Goal: Task Accomplishment & Management: Use online tool/utility

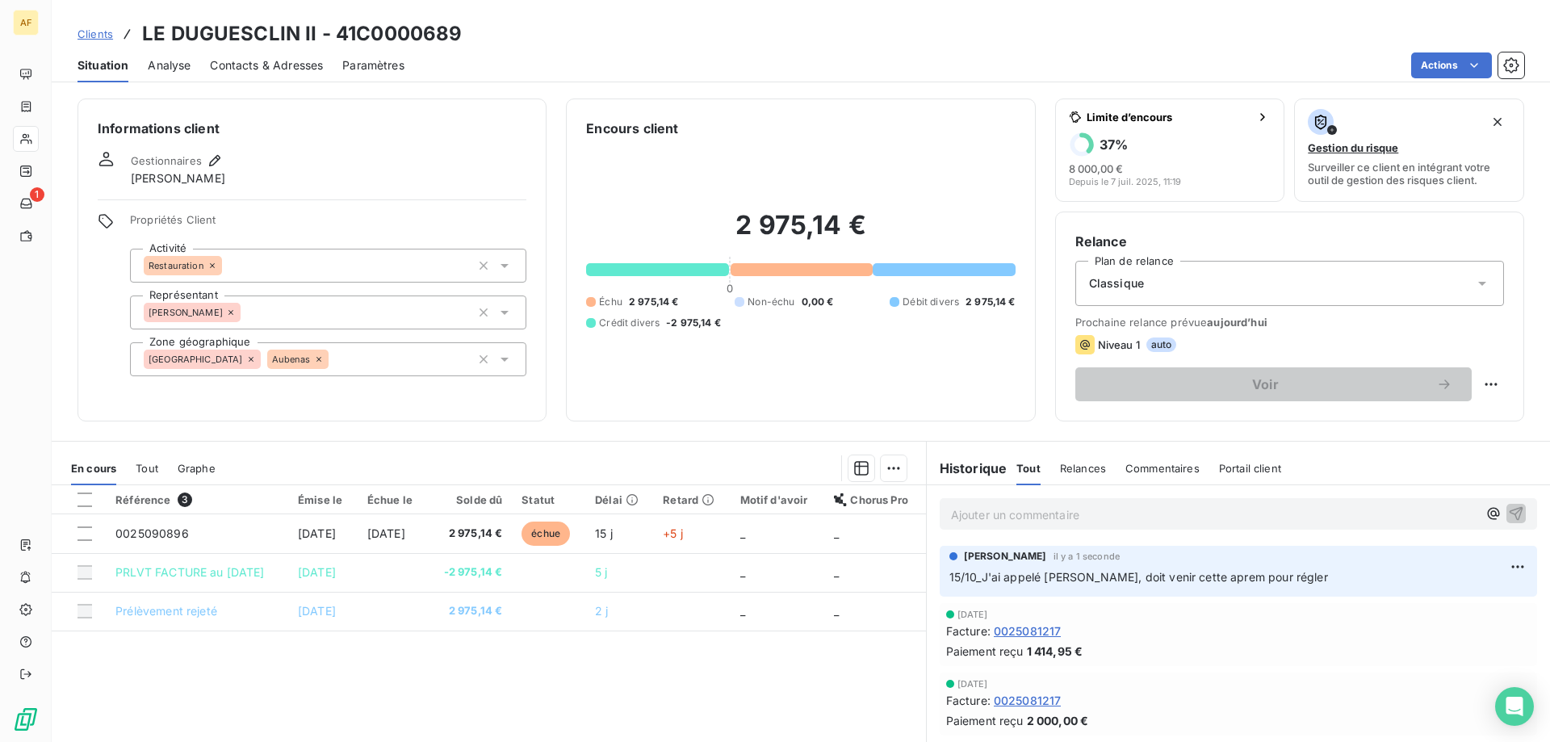
scroll to position [81, 0]
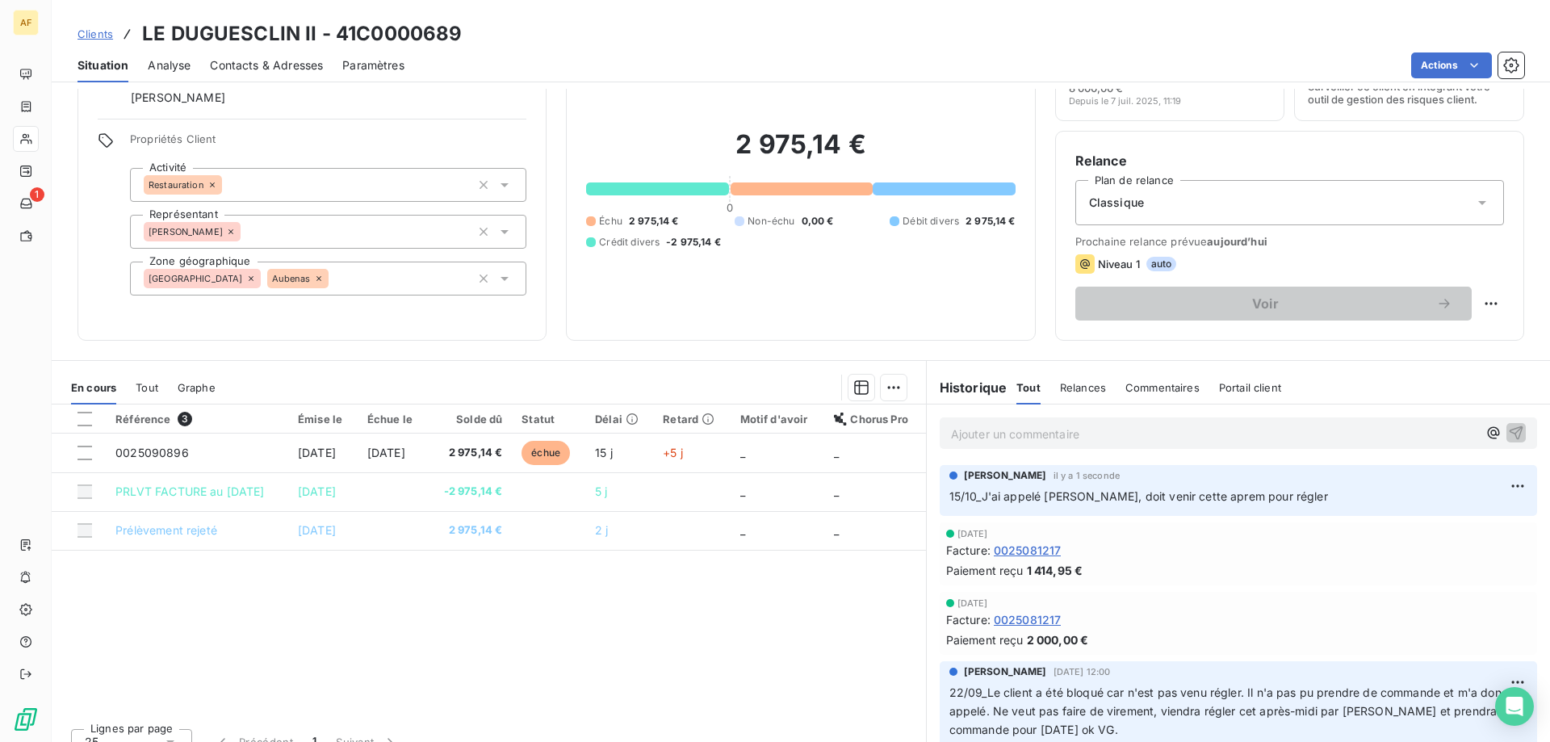
click at [103, 26] on link "Clients" at bounding box center [96, 34] width 36 height 16
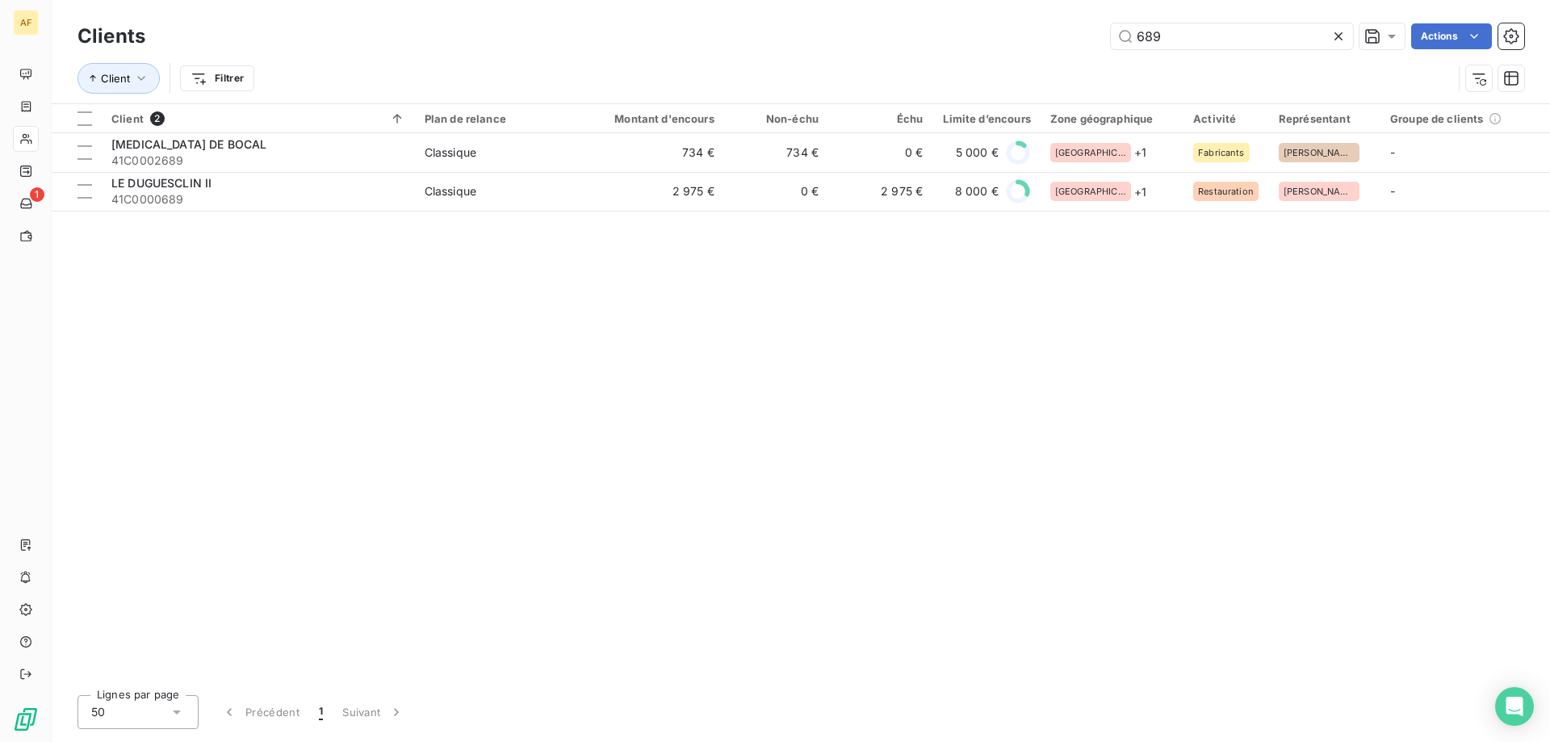
drag, startPoint x: 1163, startPoint y: 43, endPoint x: 661, endPoint y: 31, distance: 501.5
click at [699, 29] on div "689 Actions" at bounding box center [845, 36] width 1360 height 26
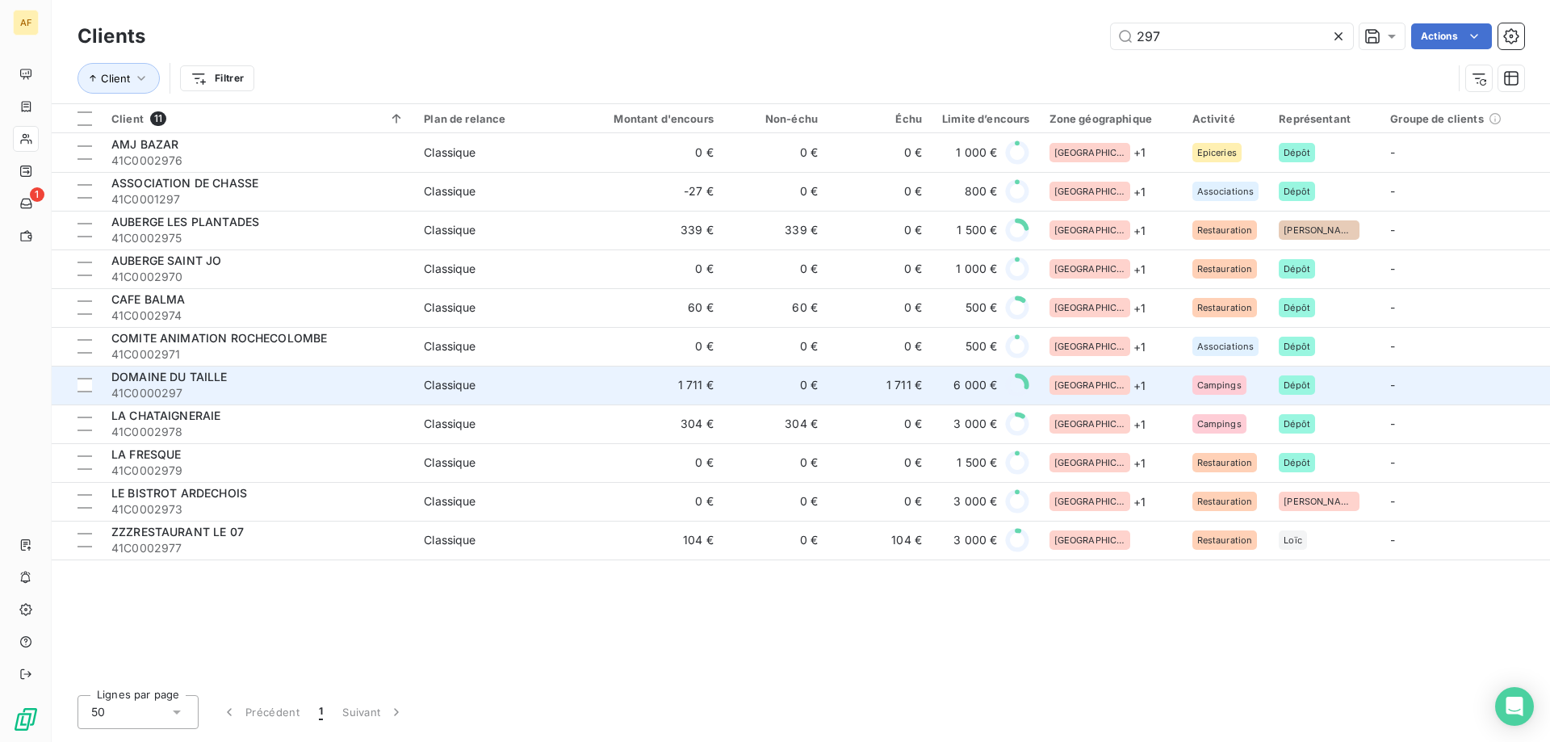
type input "297"
click at [287, 385] on span "41C0000297" at bounding box center [257, 393] width 293 height 16
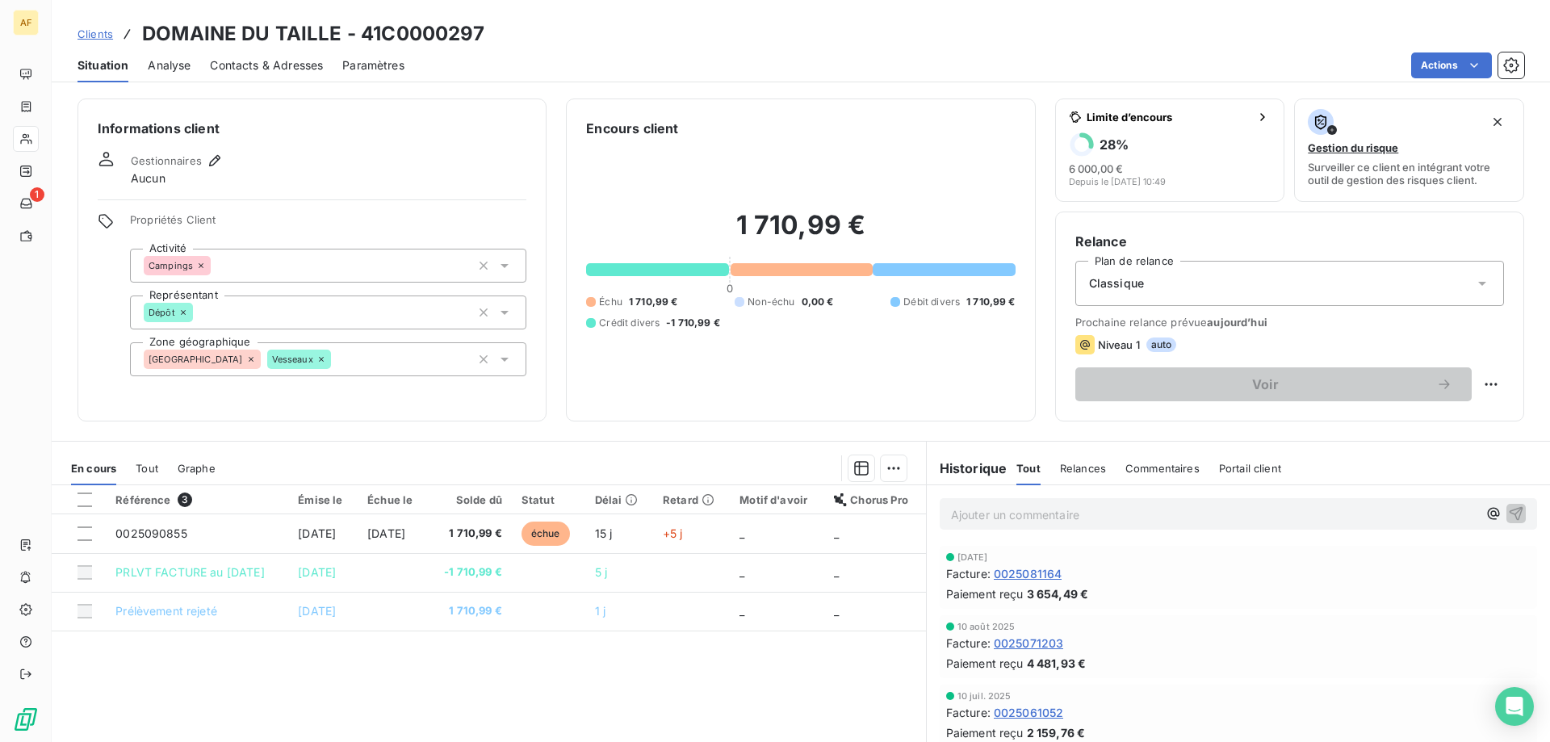
click at [1030, 512] on p "Ajouter un commentaire ﻿" at bounding box center [1214, 515] width 526 height 20
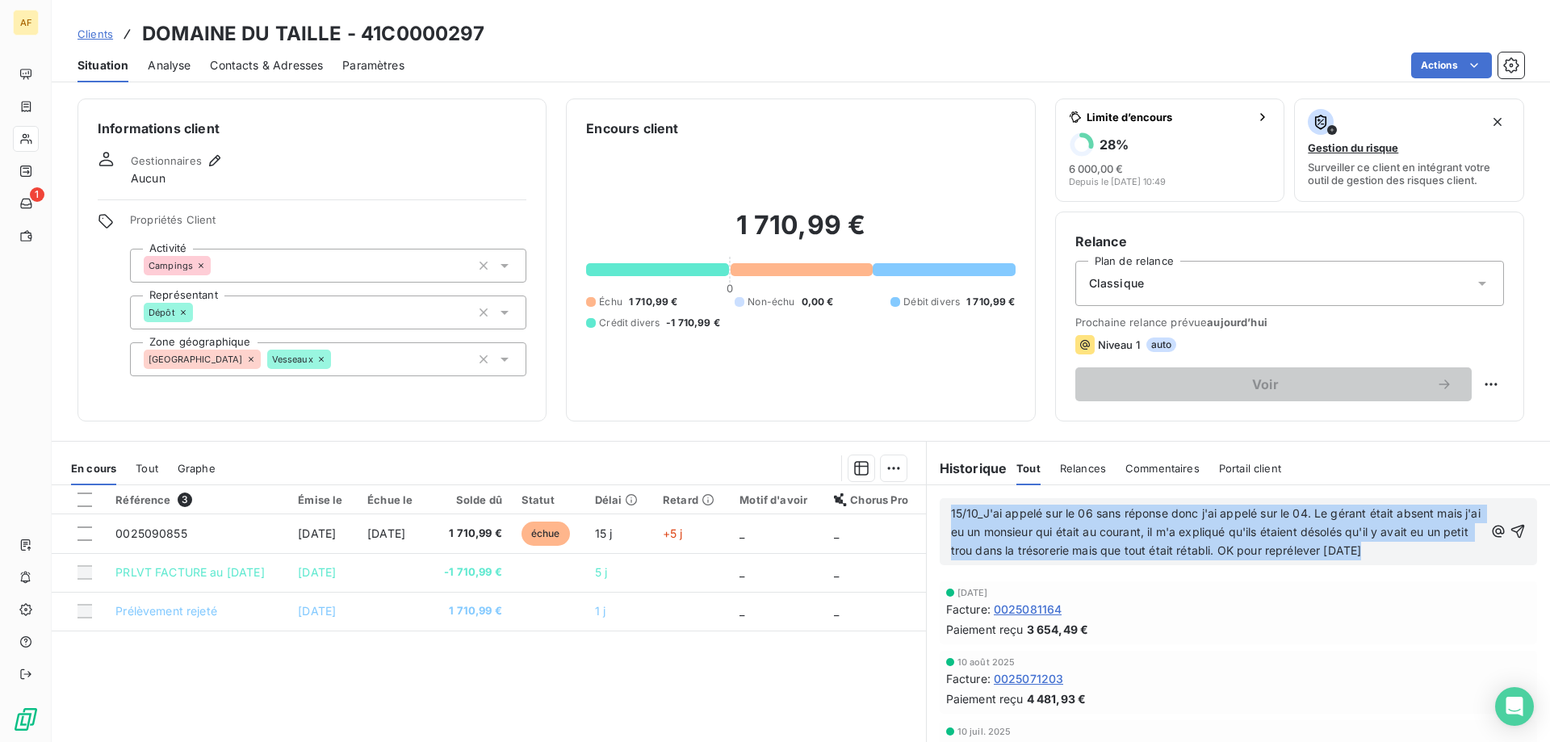
drag, startPoint x: 1402, startPoint y: 557, endPoint x: 727, endPoint y: 483, distance: 678.2
click at [727, 483] on div "En cours Tout Graphe Référence 3 Émise le Échue le Solde dû Statut Délai Retard…" at bounding box center [801, 643] width 1498 height 404
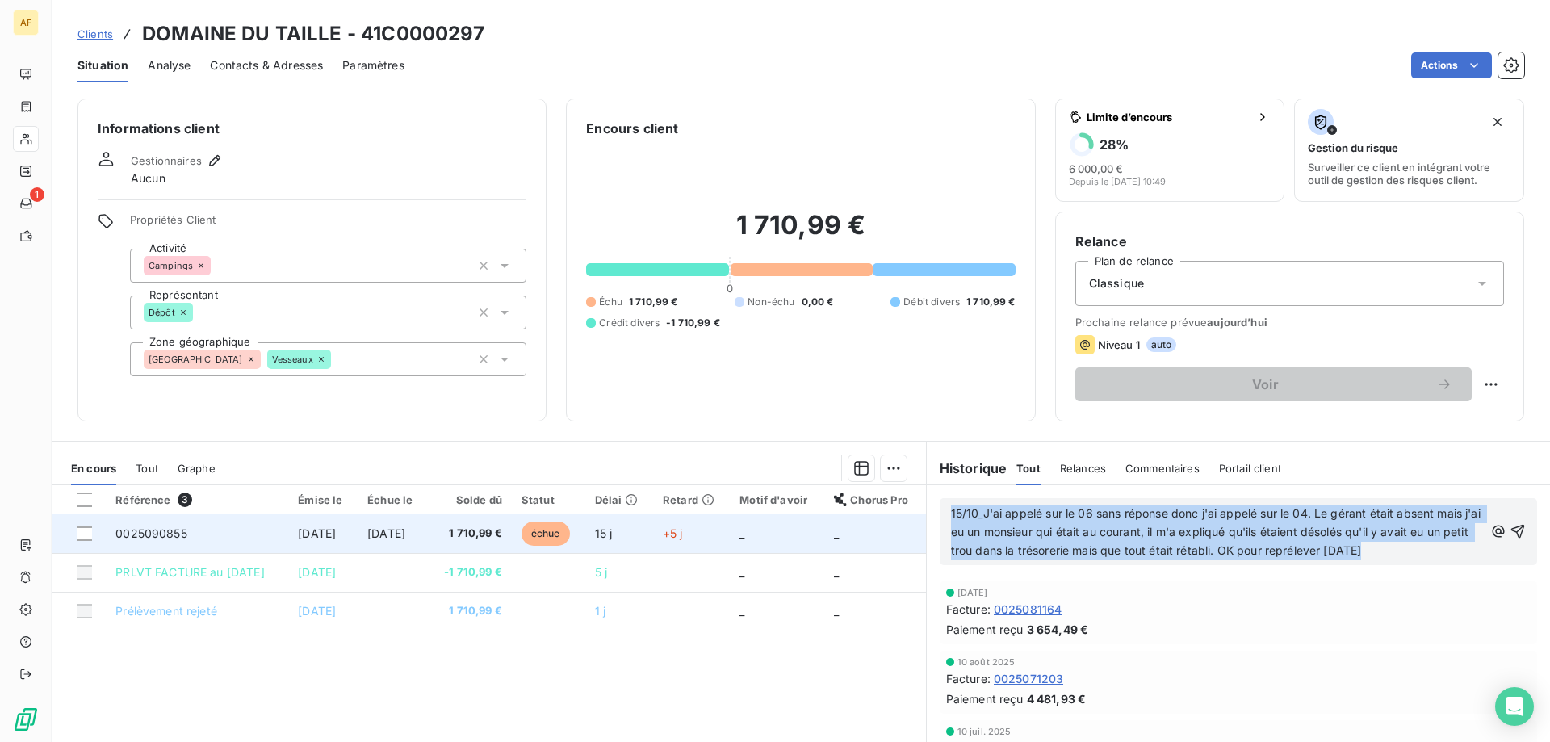
copy span "15/10_J'ai appelé sur le 06 sans réponse donc j'ai appelé sur le 04. Le gérant …"
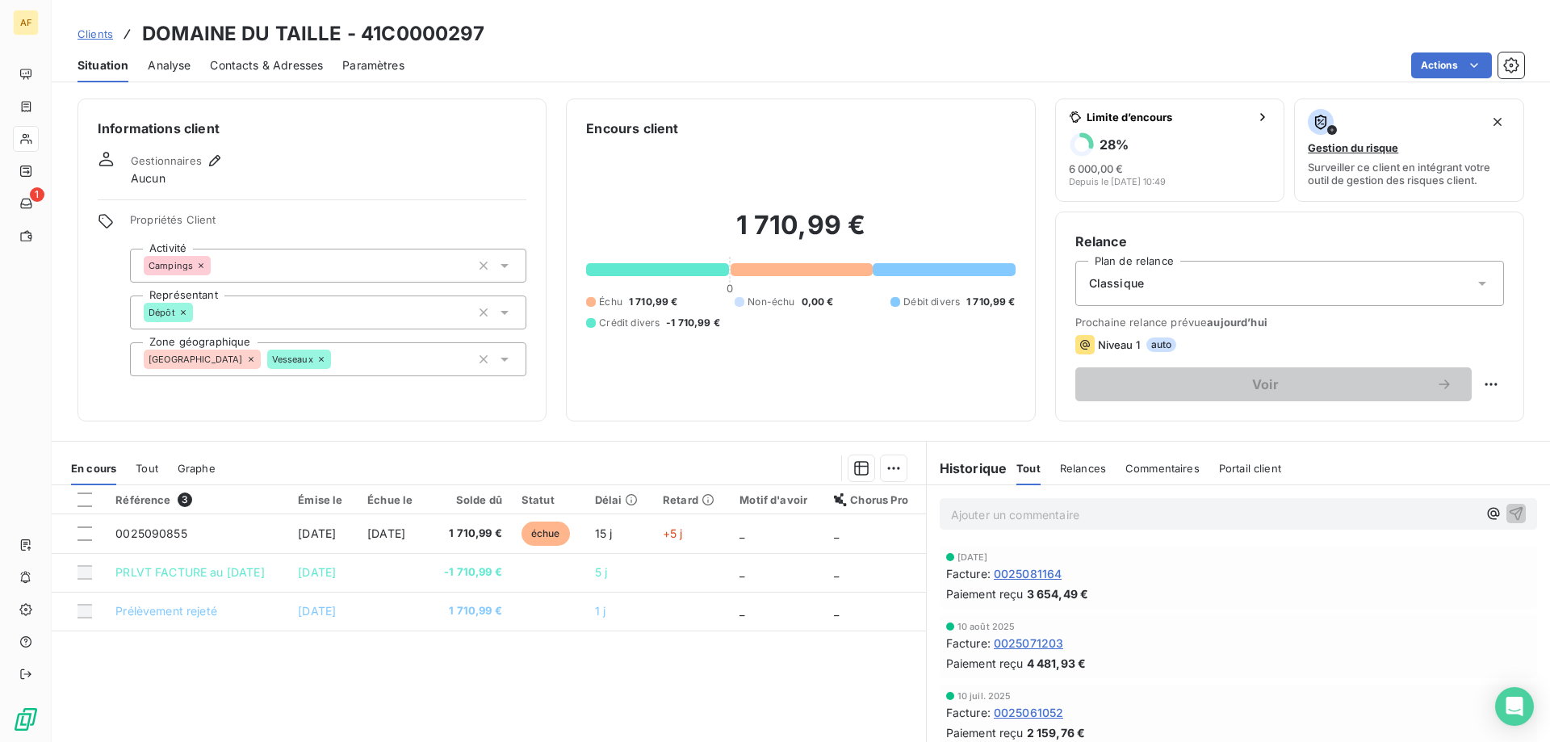
click at [77, 501] on th at bounding box center [79, 499] width 54 height 29
click at [80, 501] on div at bounding box center [85, 500] width 15 height 15
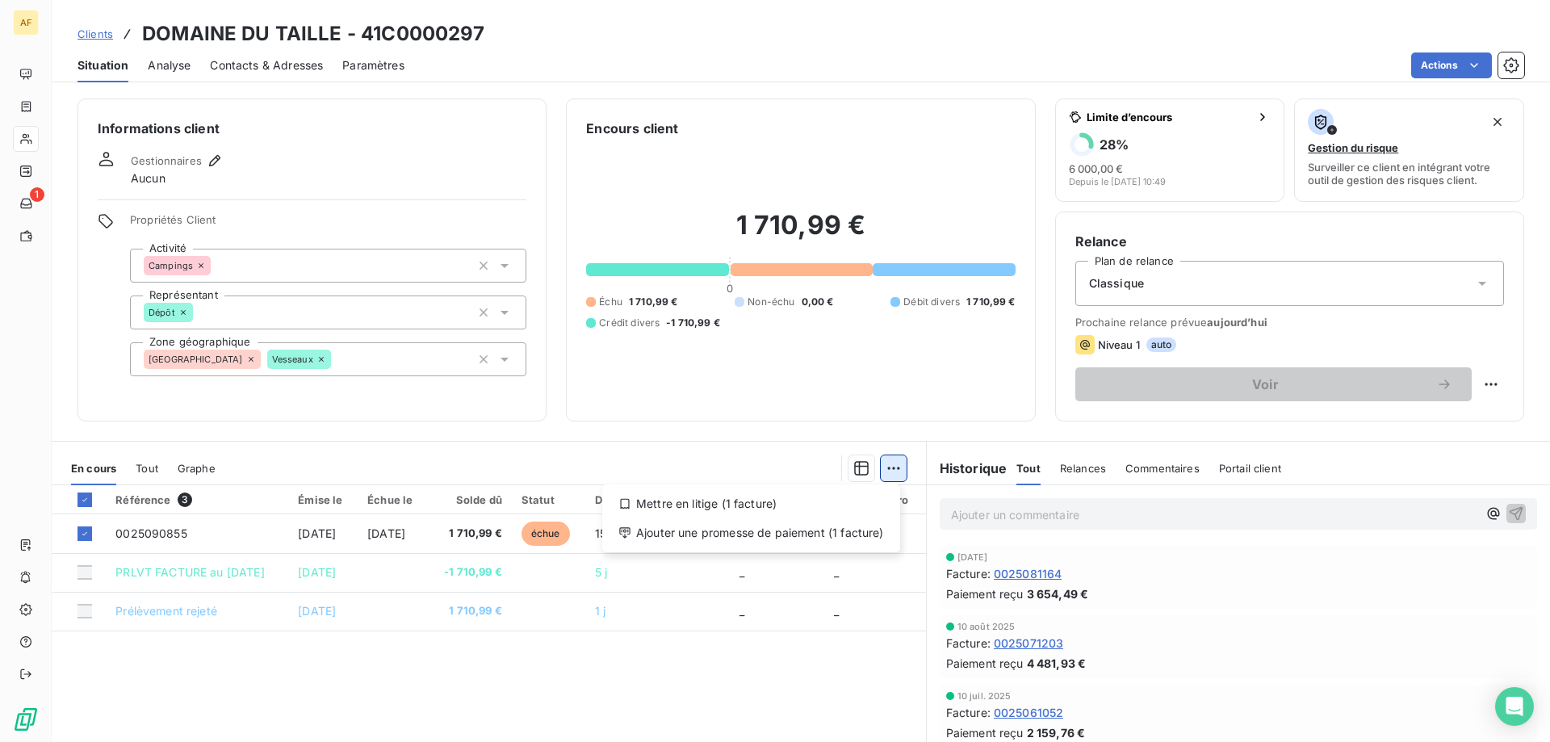
click at [887, 468] on html "AF 1 Clients DOMAINE DU TAILLE - 41C0000297 Situation Analyse Contacts & Adress…" at bounding box center [775, 371] width 1550 height 742
click at [870, 520] on div "Ajouter une promesse de paiement (1 facture)" at bounding box center [751, 533] width 285 height 26
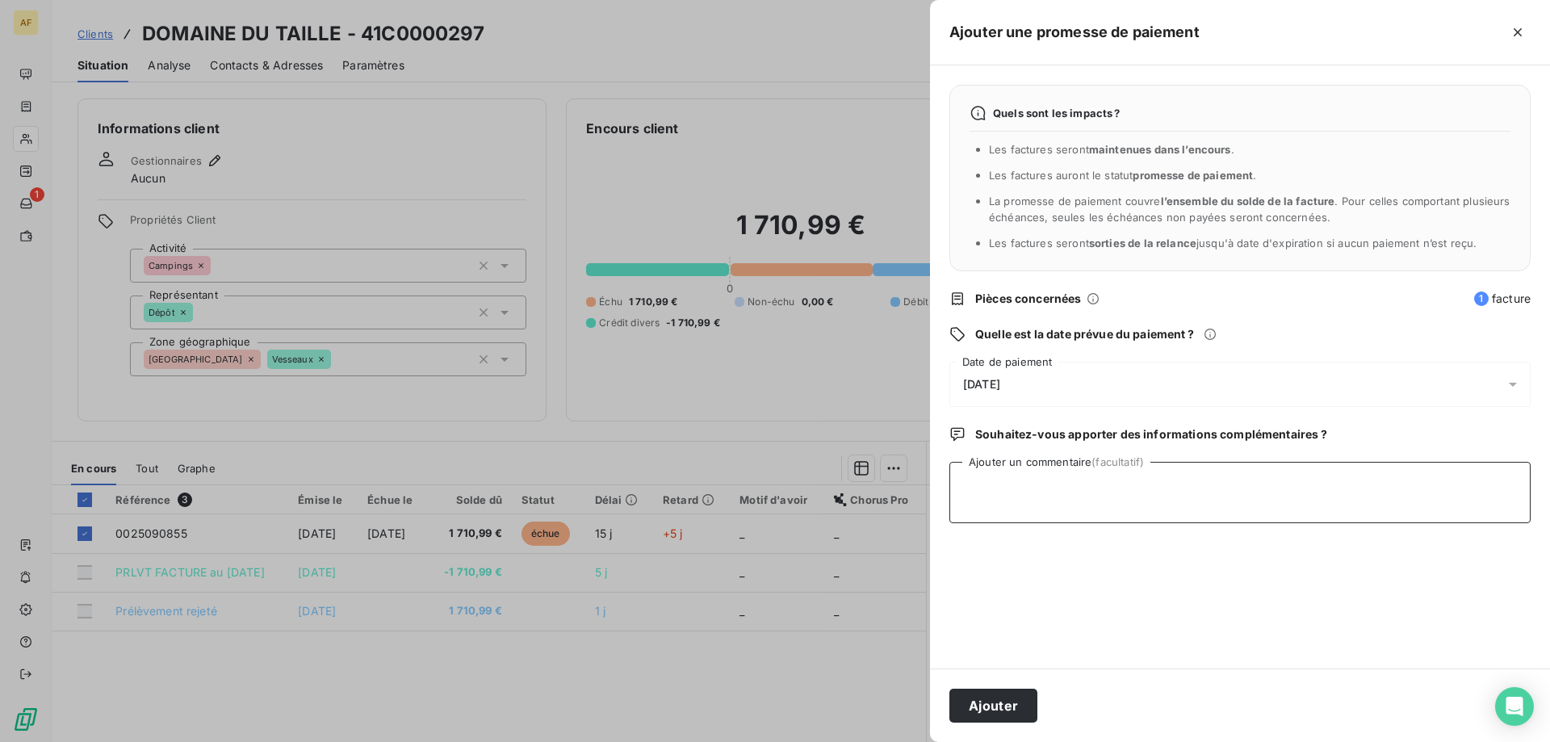
click at [1055, 485] on textarea "Ajouter un commentaire (facultatif)" at bounding box center [1239, 492] width 581 height 61
paste textarea "15/10_J'ai appelé sur le 06 sans réponse donc j'ai appelé sur le 04. Le gérant …"
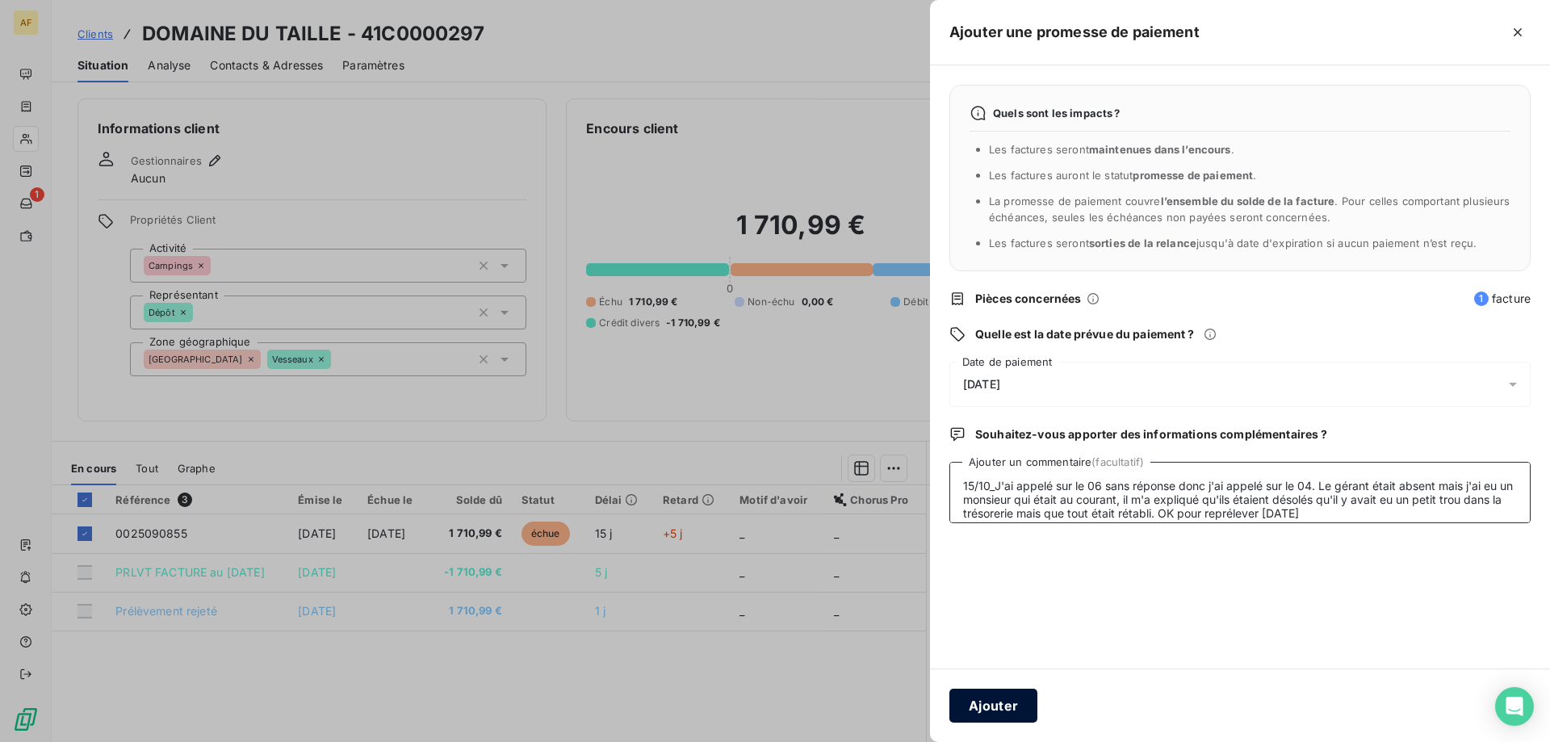
type textarea "15/10_J'ai appelé sur le 06 sans réponse donc j'ai appelé sur le 04. Le gérant …"
click at [1018, 705] on button "Ajouter" at bounding box center [993, 706] width 88 height 34
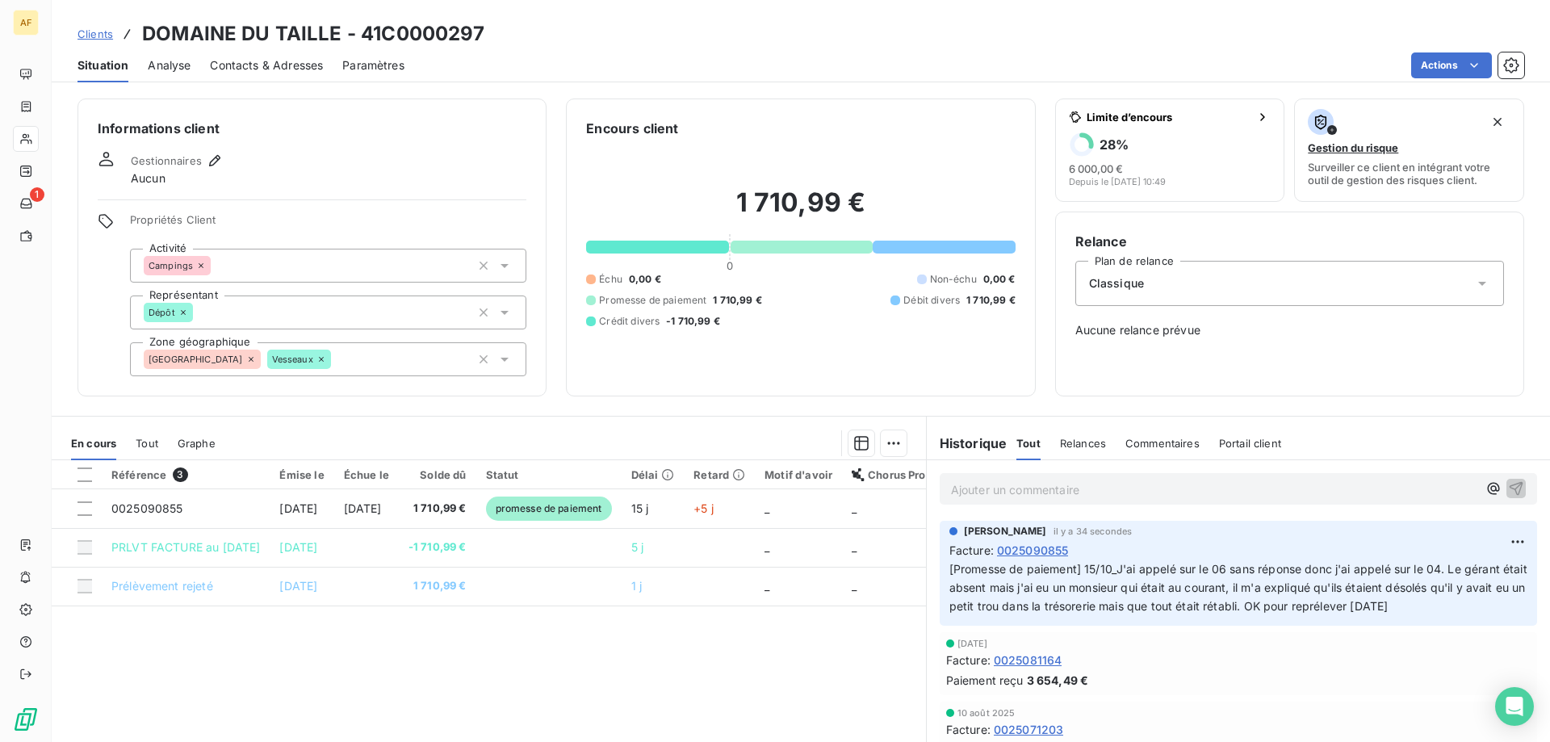
click at [90, 35] on span "Clients" at bounding box center [96, 33] width 36 height 13
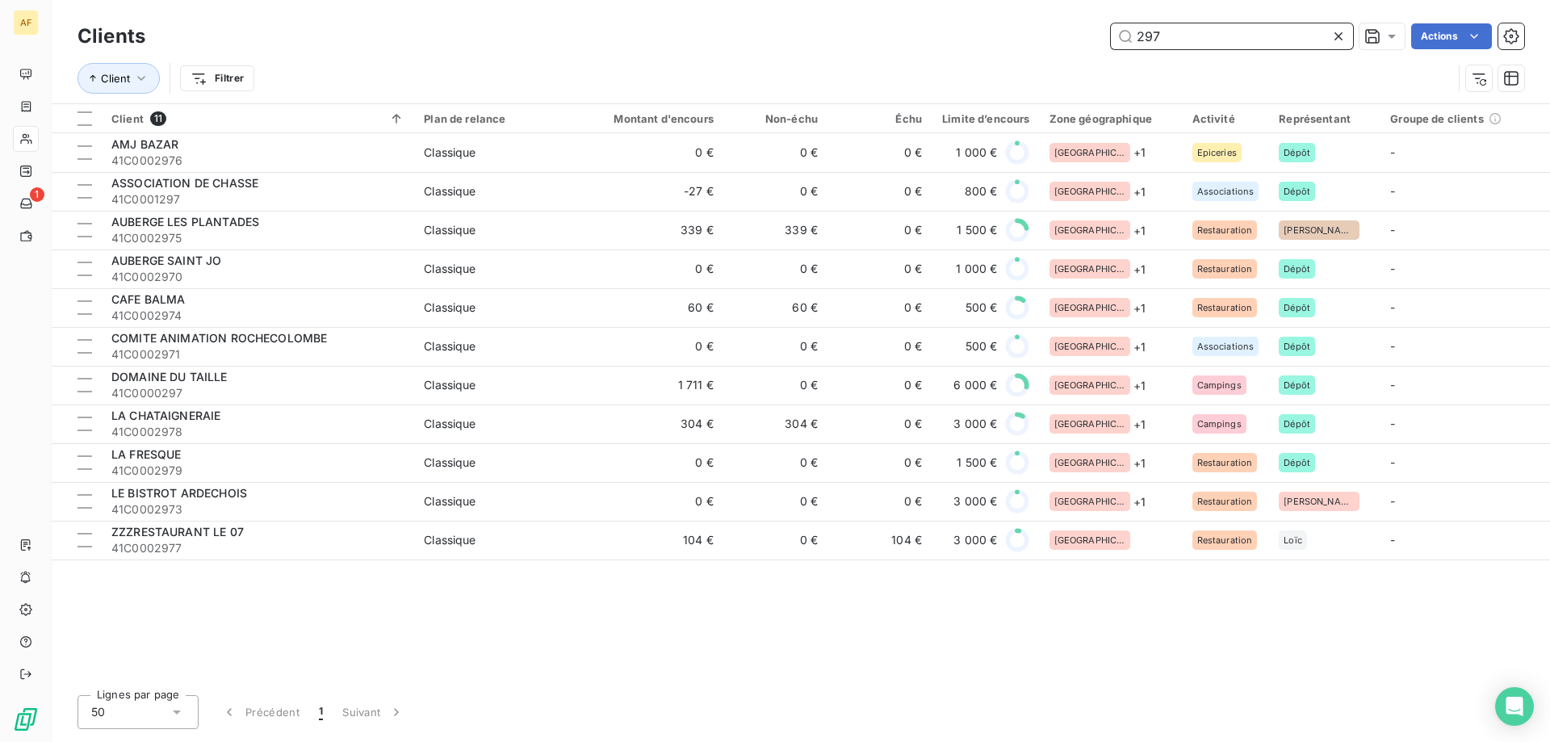
drag, startPoint x: 1204, startPoint y: 43, endPoint x: 431, endPoint y: 45, distance: 772.7
click at [456, 42] on div "297 Actions" at bounding box center [845, 36] width 1360 height 26
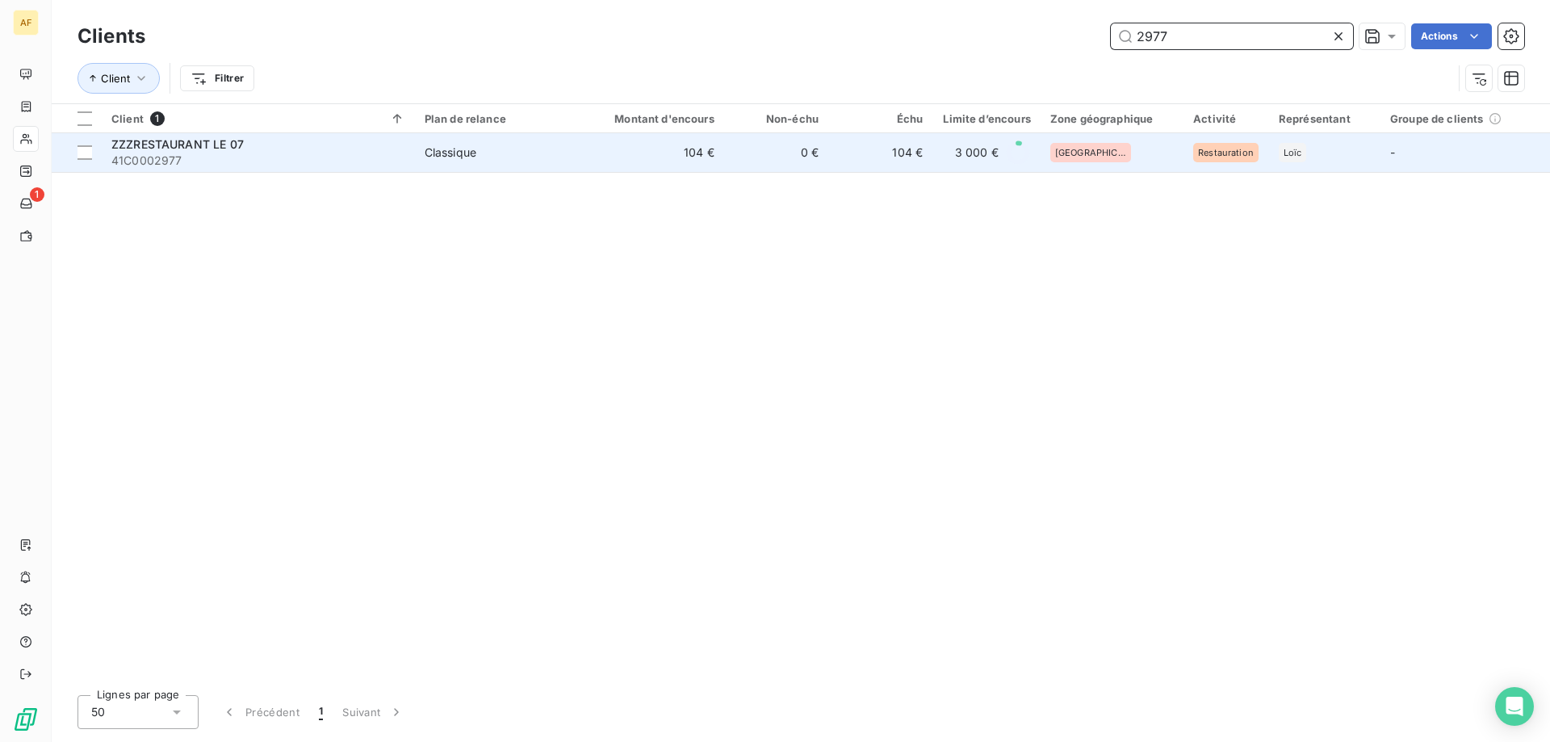
type input "2977"
click at [458, 149] on div "Classique" at bounding box center [451, 153] width 52 height 16
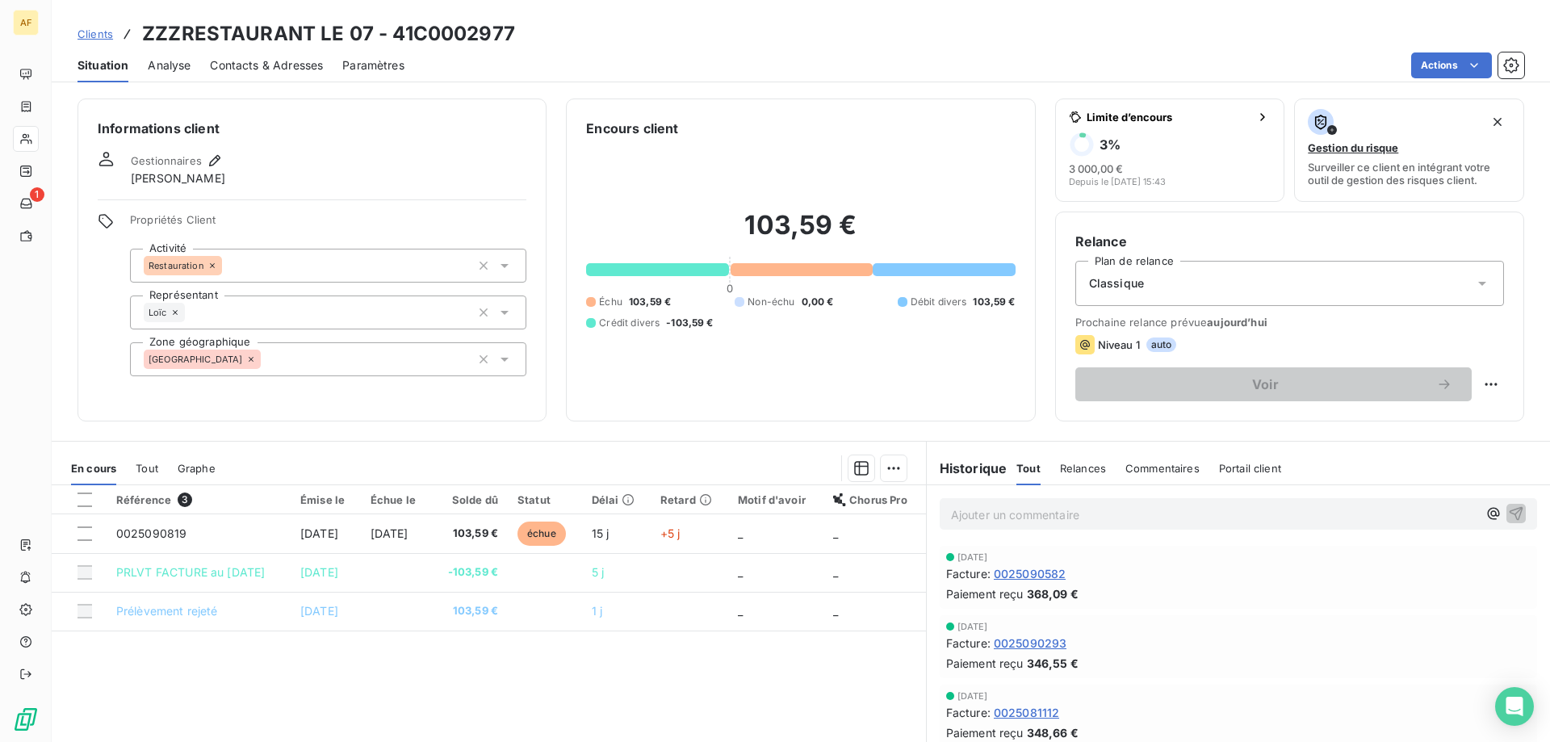
click at [1062, 519] on p "Ajouter un commentaire ﻿" at bounding box center [1214, 515] width 526 height 20
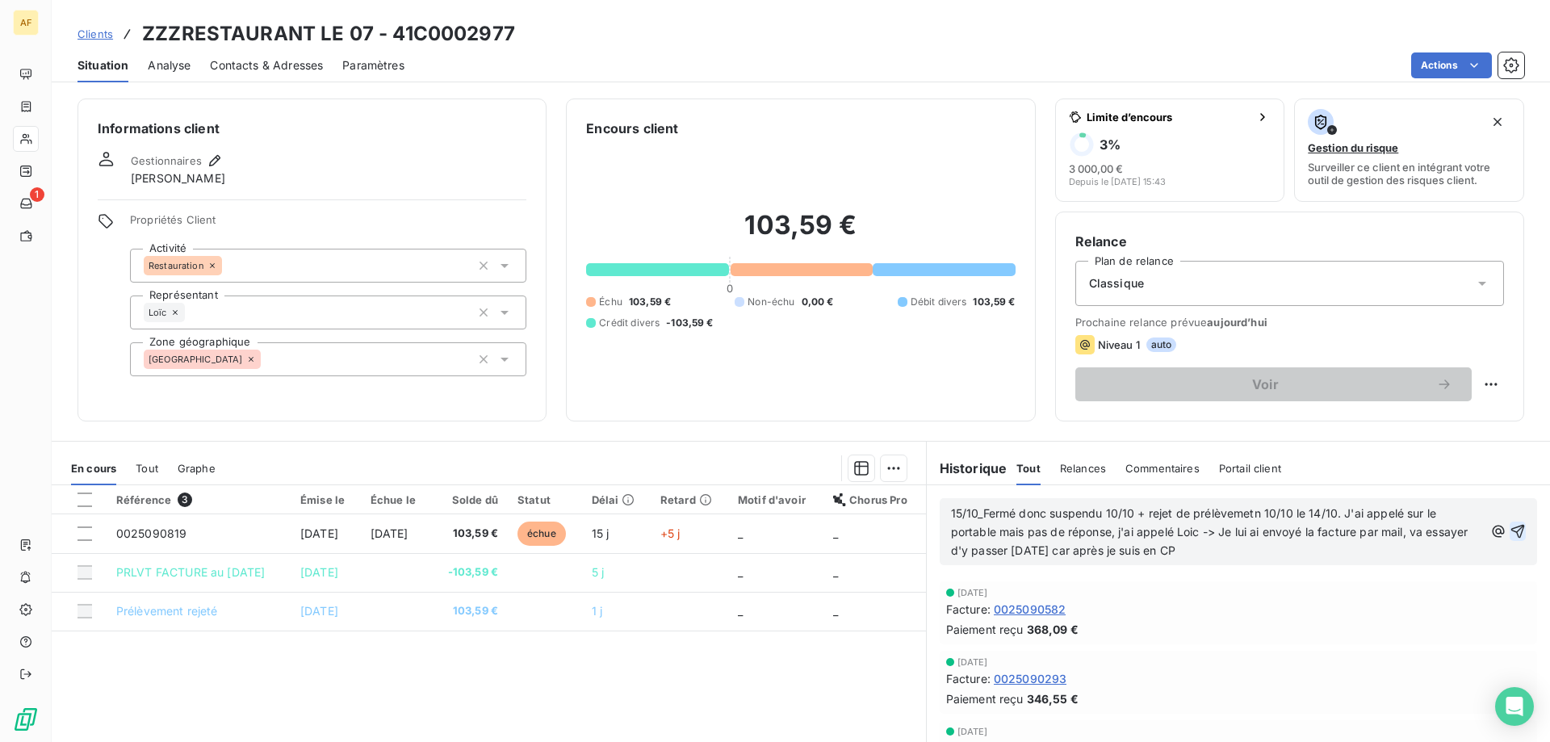
click at [1510, 533] on icon "button" at bounding box center [1518, 531] width 16 height 16
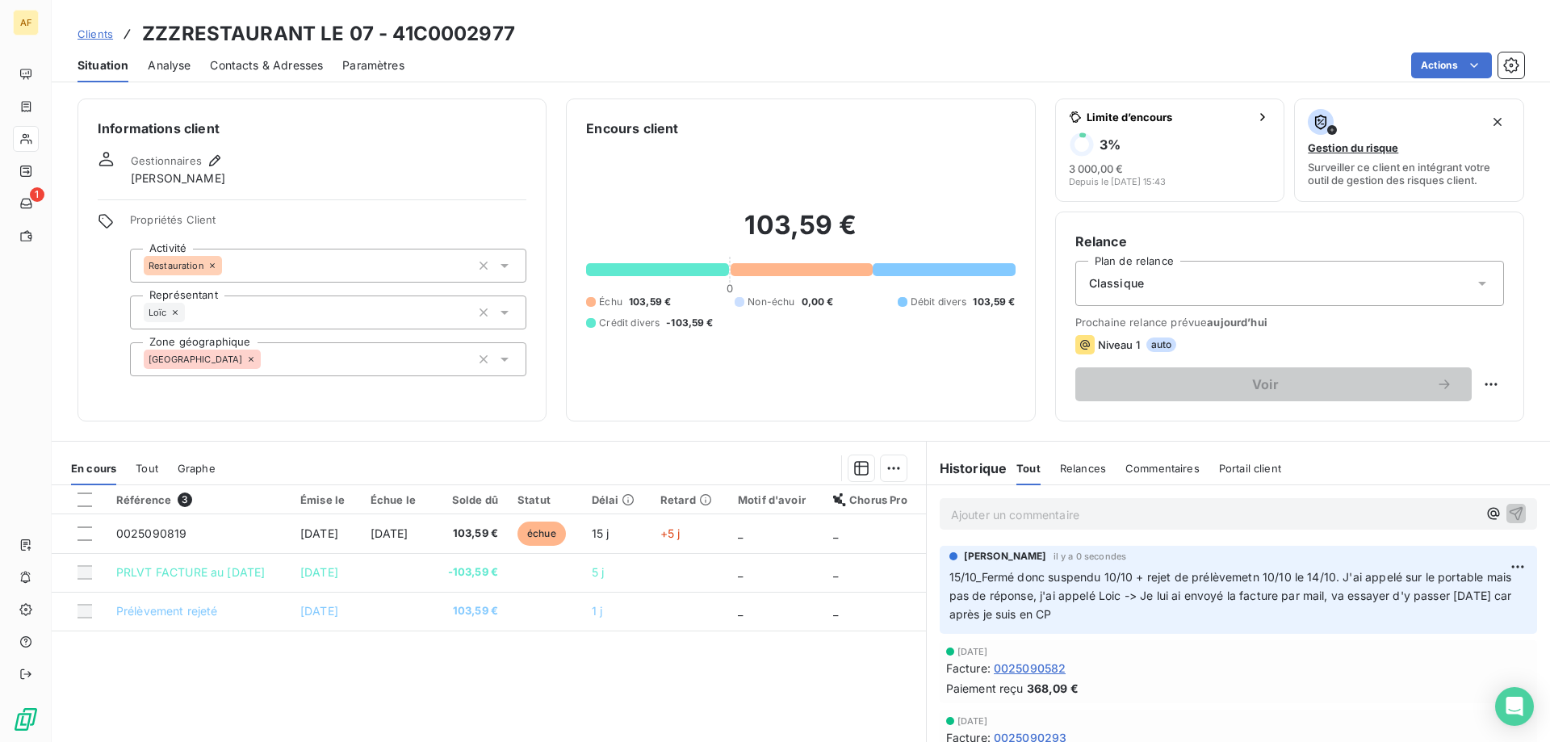
click at [97, 40] on span "Clients" at bounding box center [96, 33] width 36 height 13
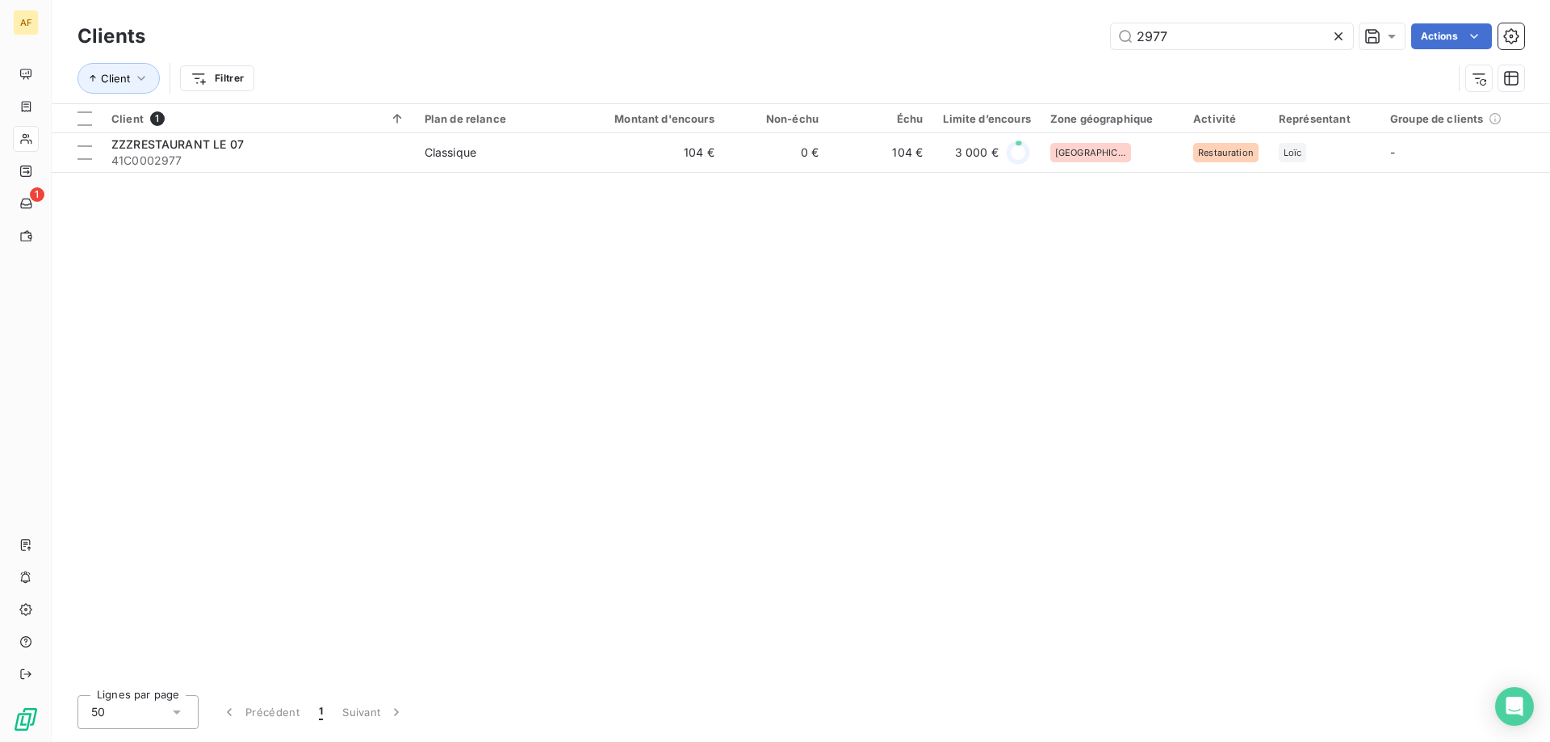
drag, startPoint x: 1202, startPoint y: 48, endPoint x: 505, endPoint y: 39, distance: 696.8
click at [596, 23] on div "Clients 2977 Actions" at bounding box center [801, 36] width 1447 height 34
drag, startPoint x: 1199, startPoint y: 41, endPoint x: 569, endPoint y: 33, distance: 629.8
click at [569, 33] on div "2977 Actions" at bounding box center [845, 36] width 1360 height 26
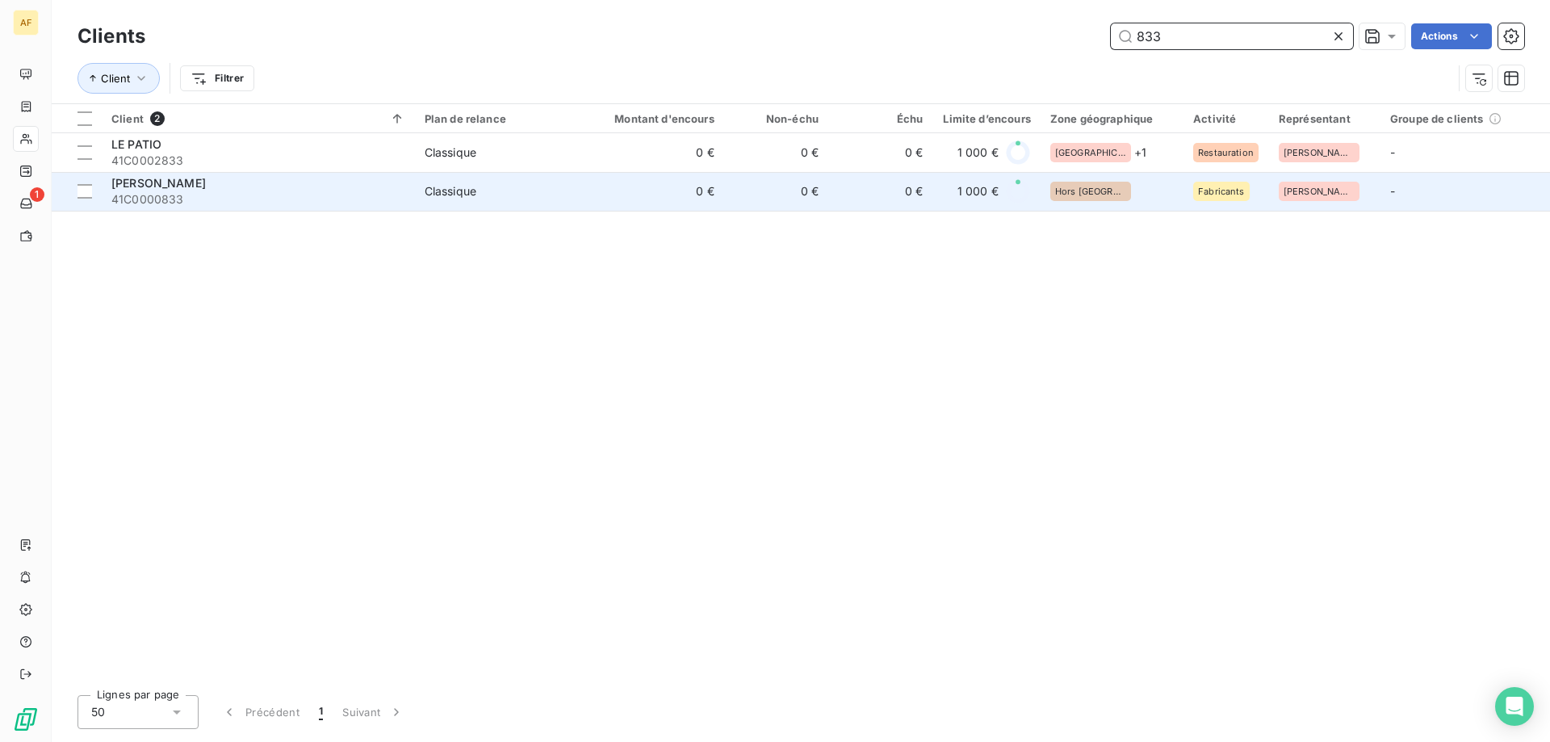
type input "833"
click at [415, 203] on td "Classique" at bounding box center [500, 191] width 170 height 39
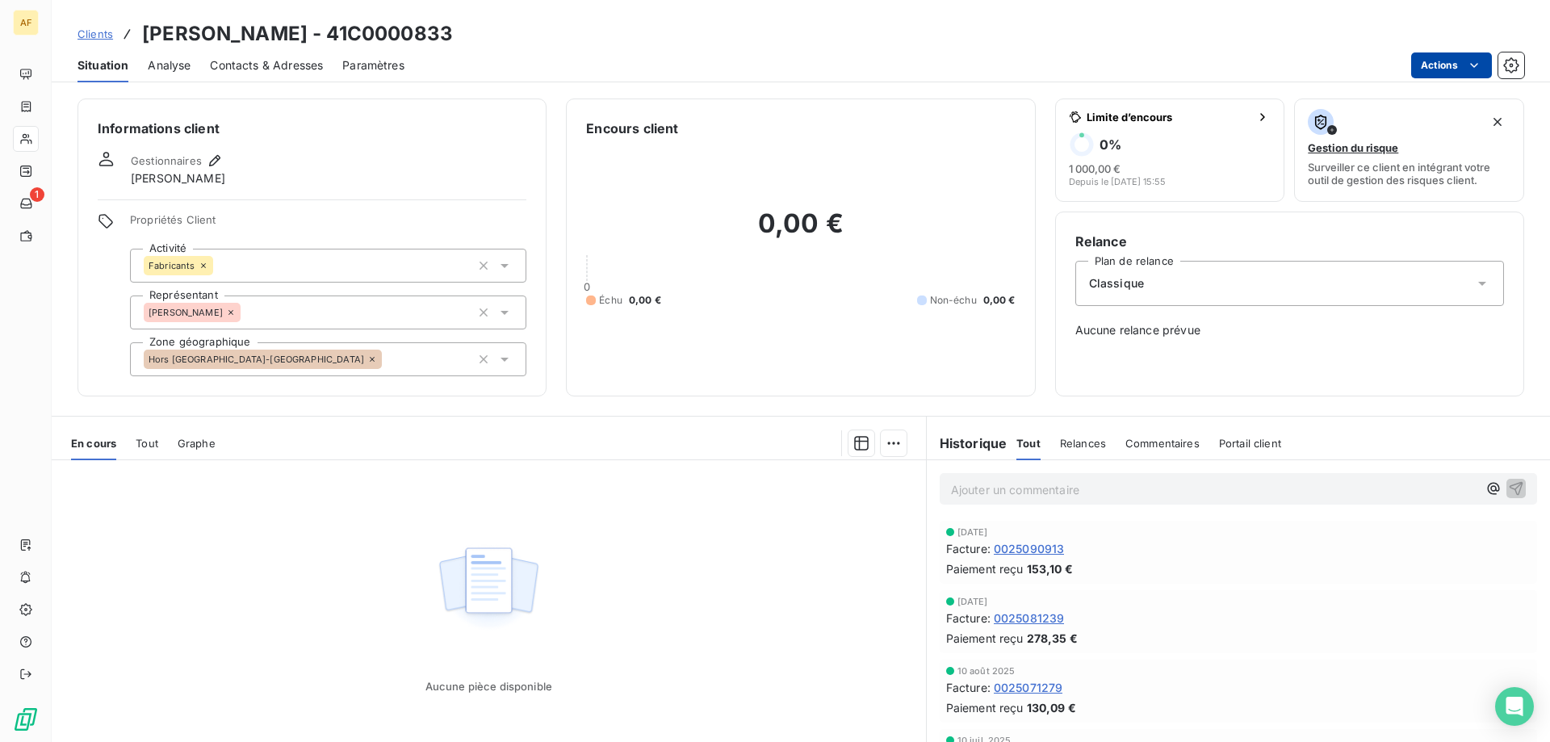
click at [1444, 71] on html "AF 1 Clients [PERSON_NAME] - 41C0000833 Situation Analyse Contacts & Adresses P…" at bounding box center [775, 371] width 1550 height 742
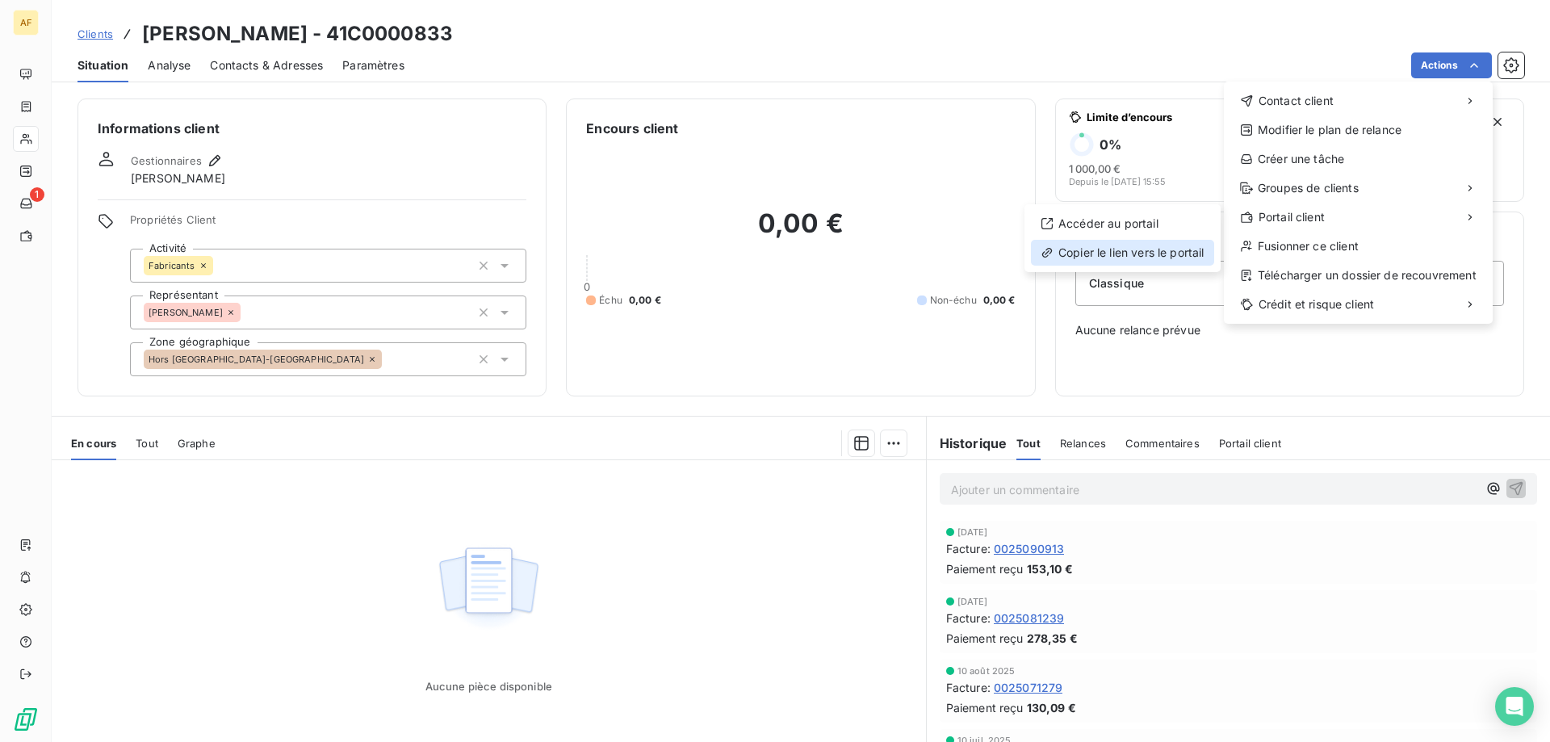
click at [1113, 260] on div "Copier le lien vers le portail" at bounding box center [1122, 253] width 183 height 26
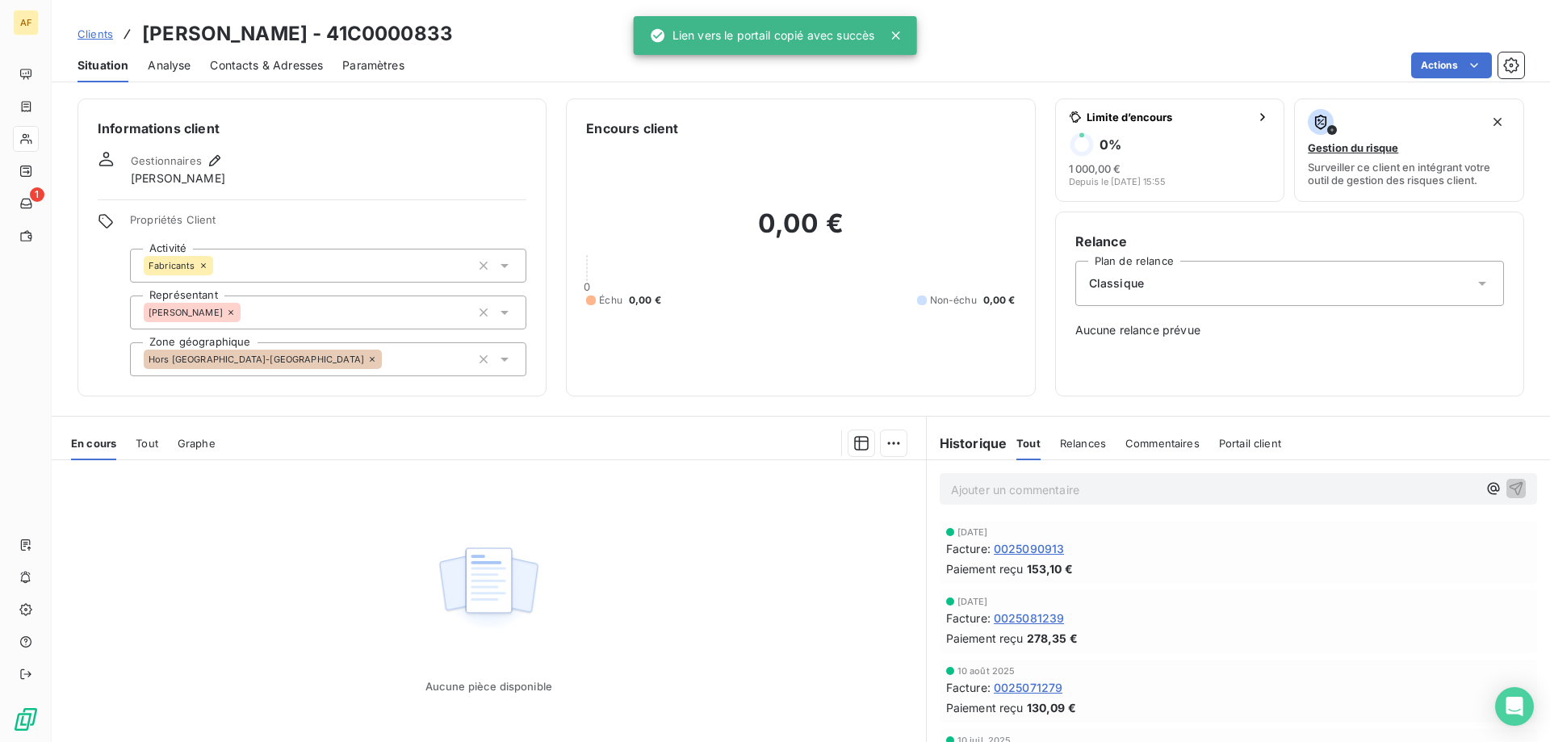
click at [90, 31] on span "Clients" at bounding box center [96, 33] width 36 height 13
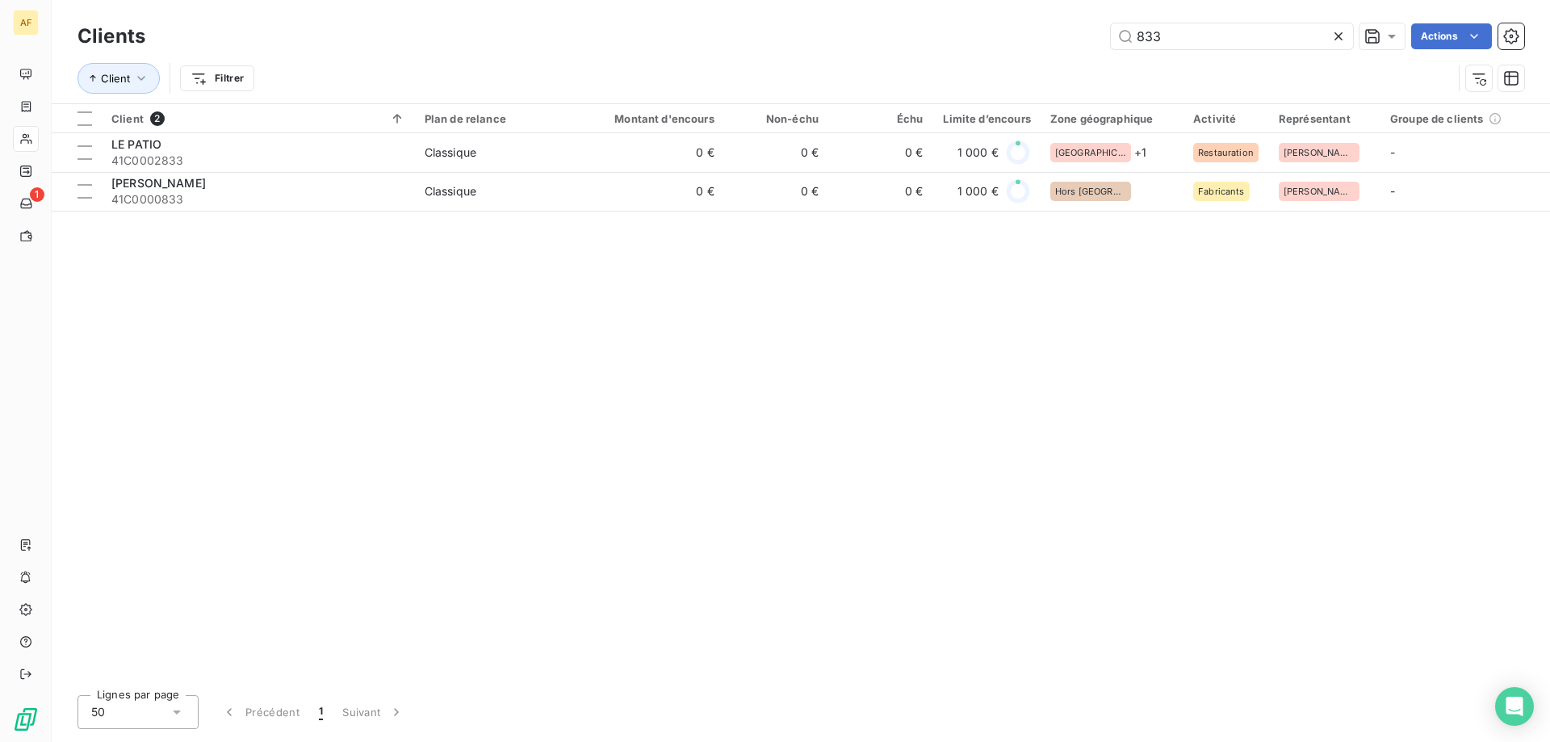
click at [1335, 37] on icon at bounding box center [1339, 36] width 16 height 16
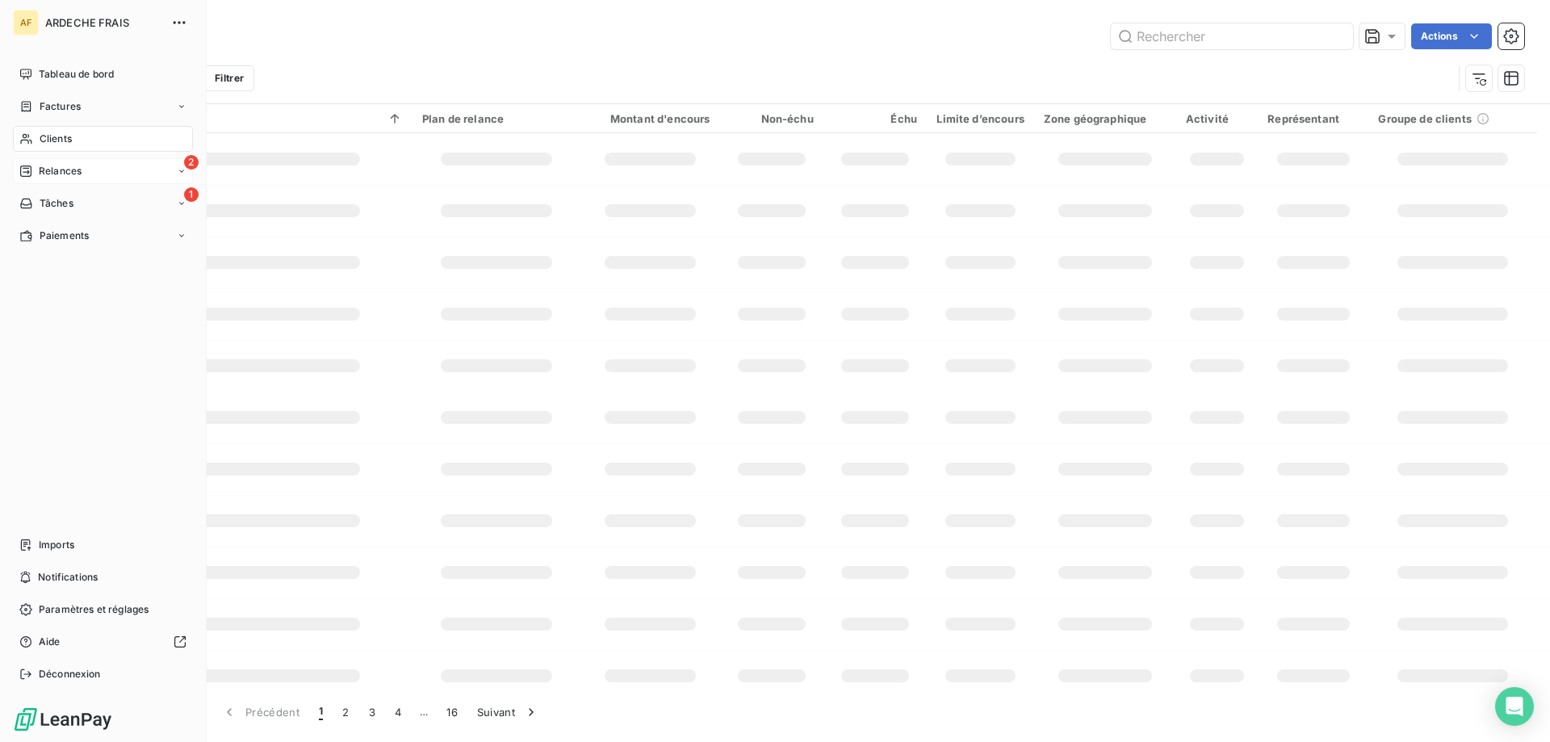
click at [24, 169] on icon at bounding box center [25, 171] width 11 height 11
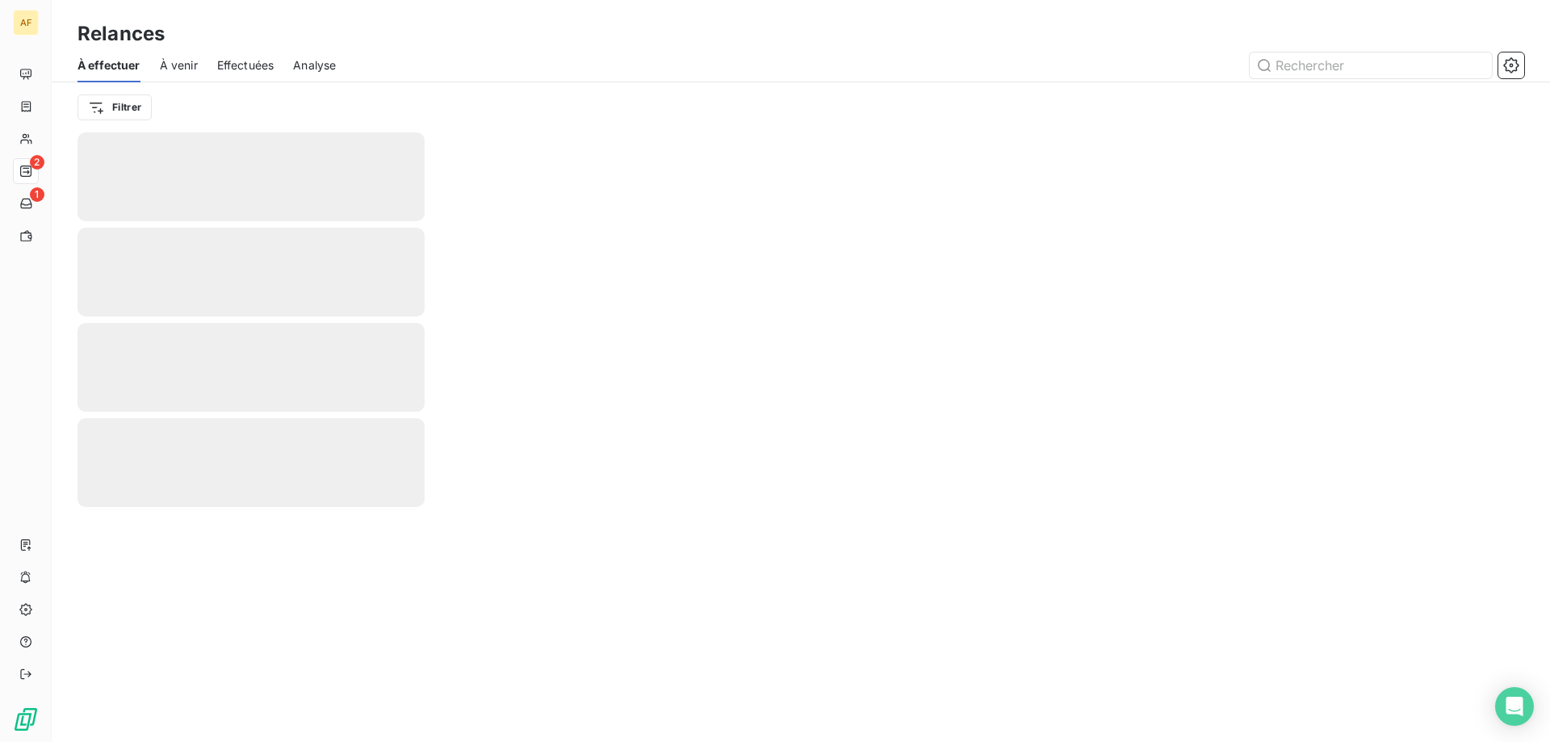
click at [176, 69] on span "À venir" at bounding box center [179, 65] width 38 height 16
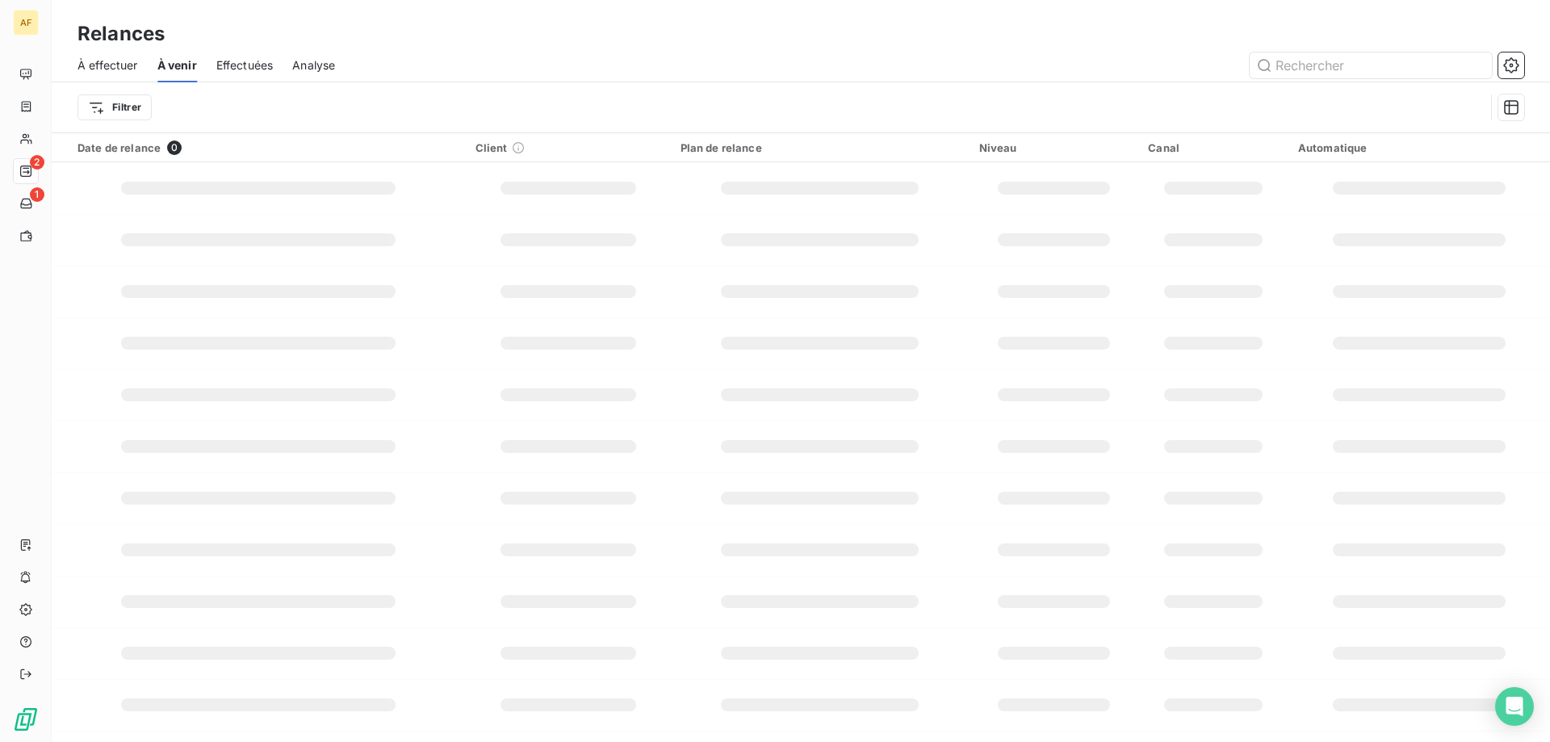
click at [107, 74] on div "À effectuer" at bounding box center [108, 65] width 61 height 34
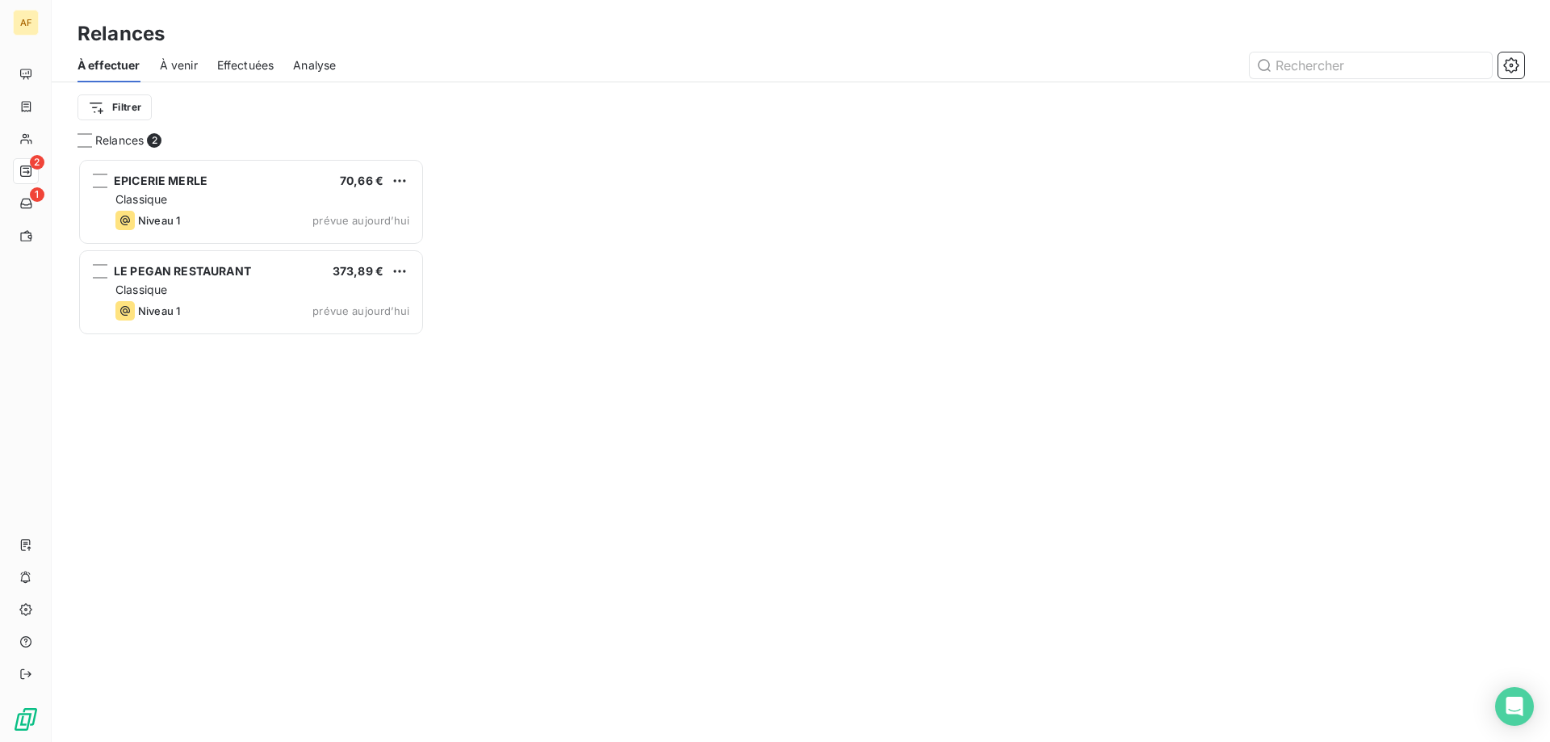
scroll to position [572, 335]
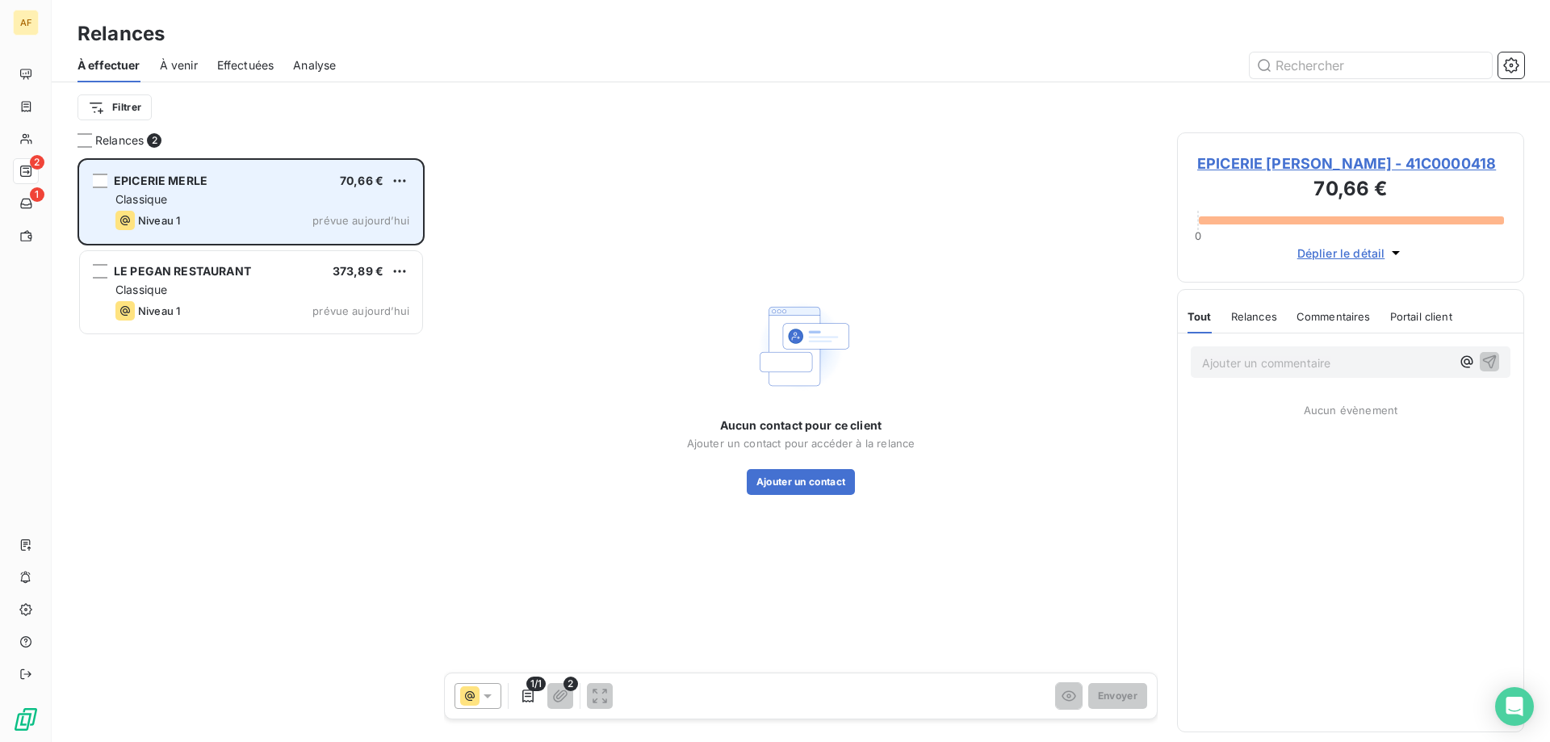
click at [287, 195] on div "Classique" at bounding box center [262, 199] width 294 height 16
click at [399, 176] on html "AF 2 1 Relances À effectuer À venir Effectuées Analyse Filtrer Relances 2 EPICE…" at bounding box center [775, 371] width 1550 height 742
click at [354, 234] on div "Passer cette action" at bounding box center [331, 242] width 145 height 26
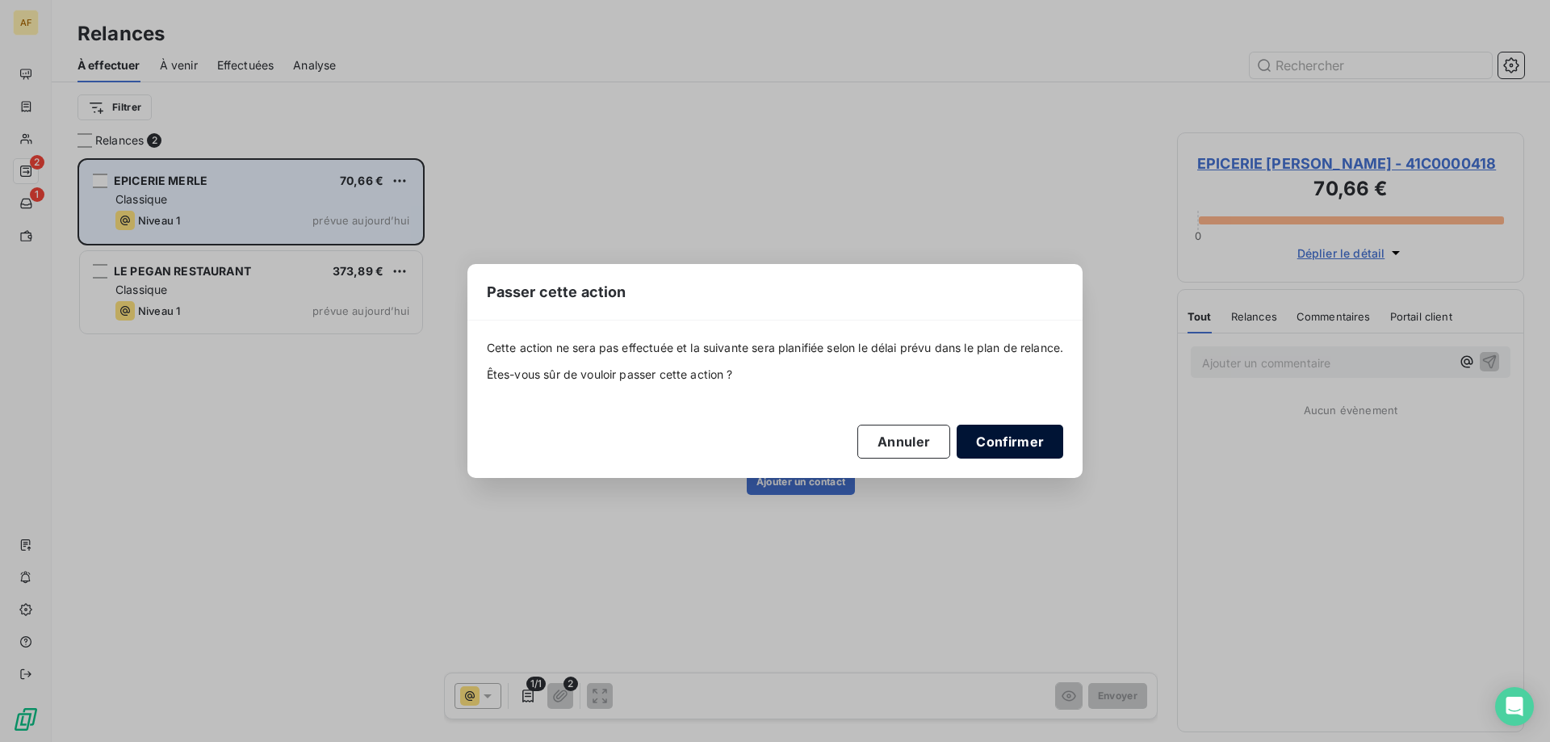
click at [963, 442] on button "Confirmer" at bounding box center [1010, 442] width 107 height 34
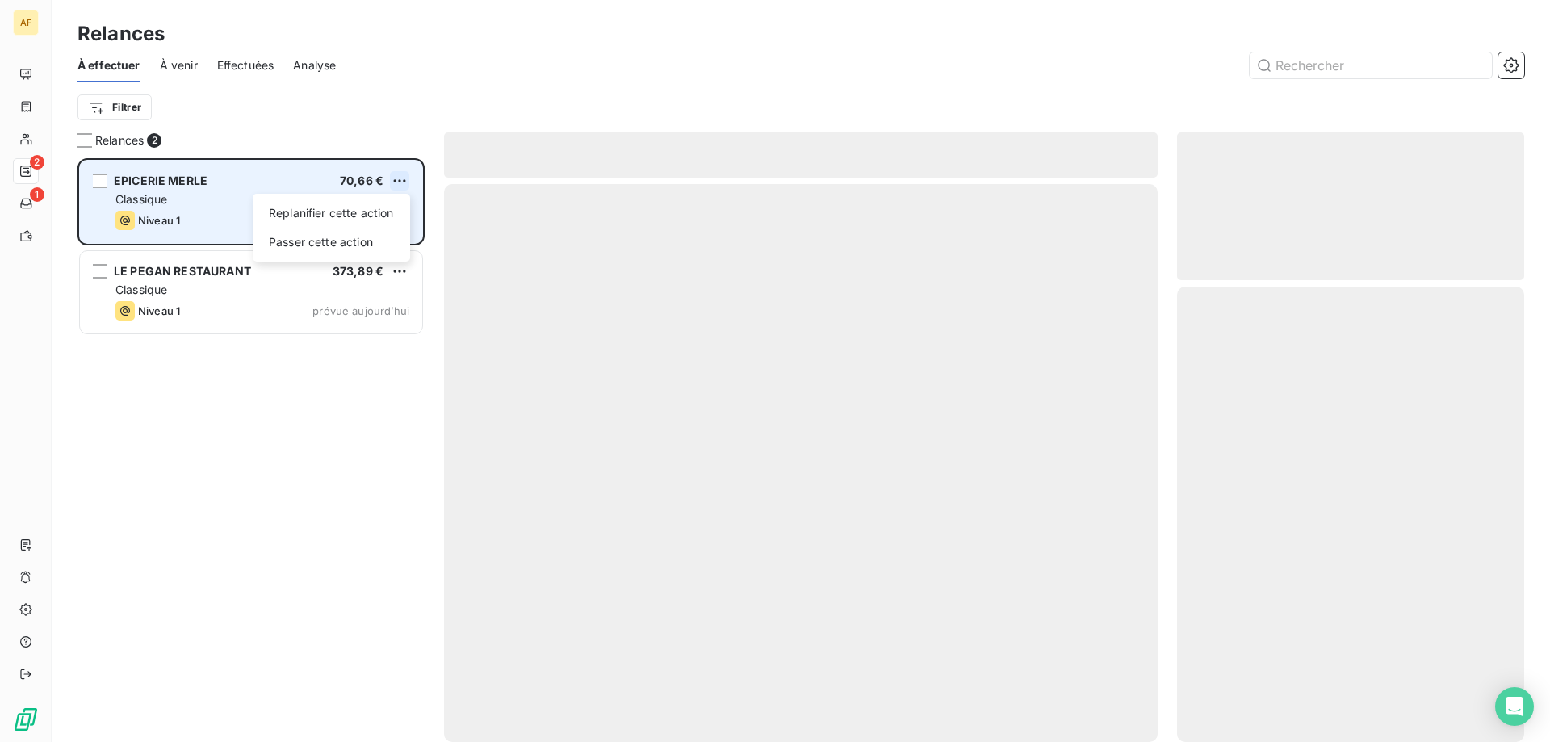
click at [399, 181] on html "AF 2 1 Relances À effectuer À venir Effectuées Analyse Filtrer Relances 2 EPICE…" at bounding box center [775, 371] width 1550 height 742
click at [362, 237] on div "Passer cette action" at bounding box center [331, 242] width 145 height 26
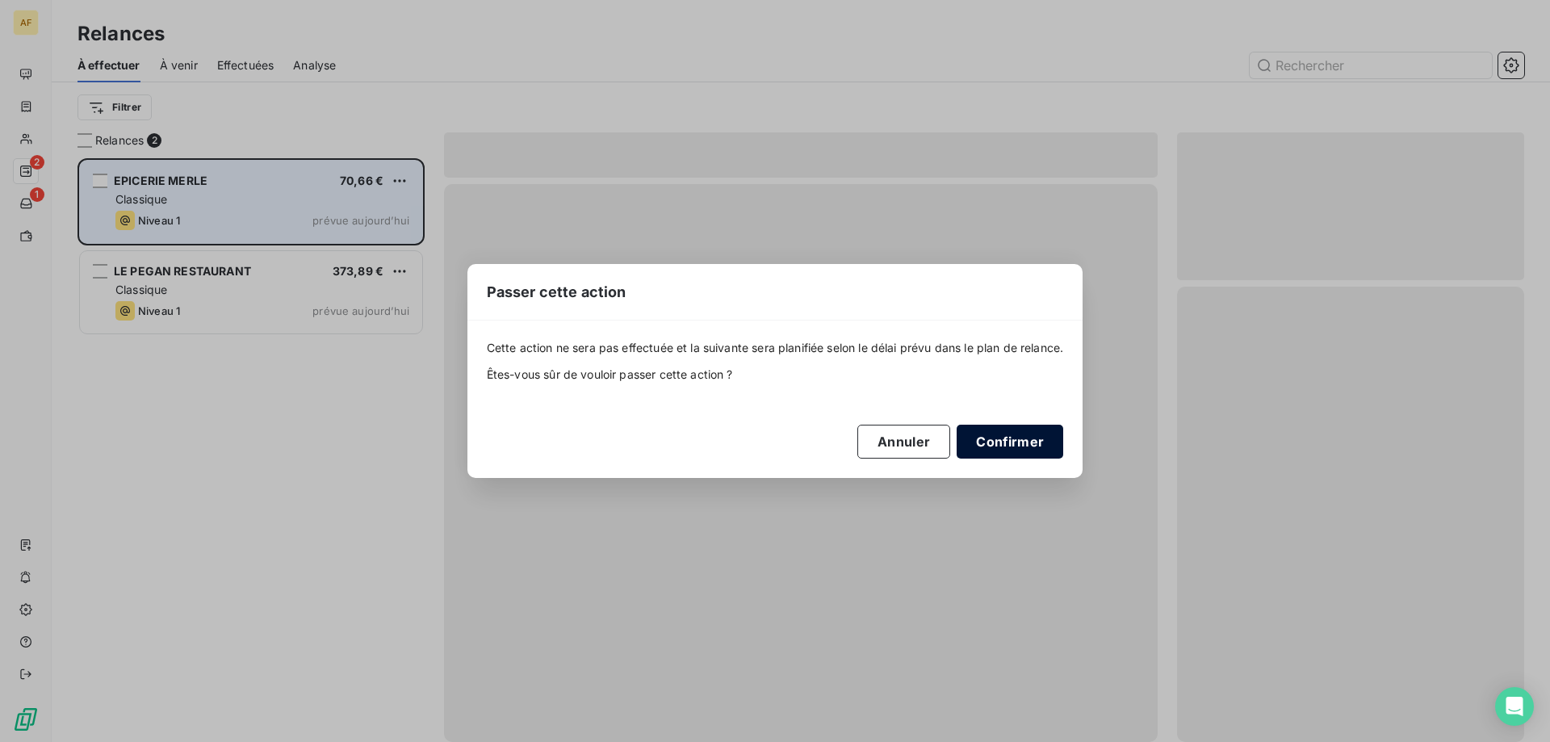
click at [1029, 447] on button "Confirmer" at bounding box center [1010, 442] width 107 height 34
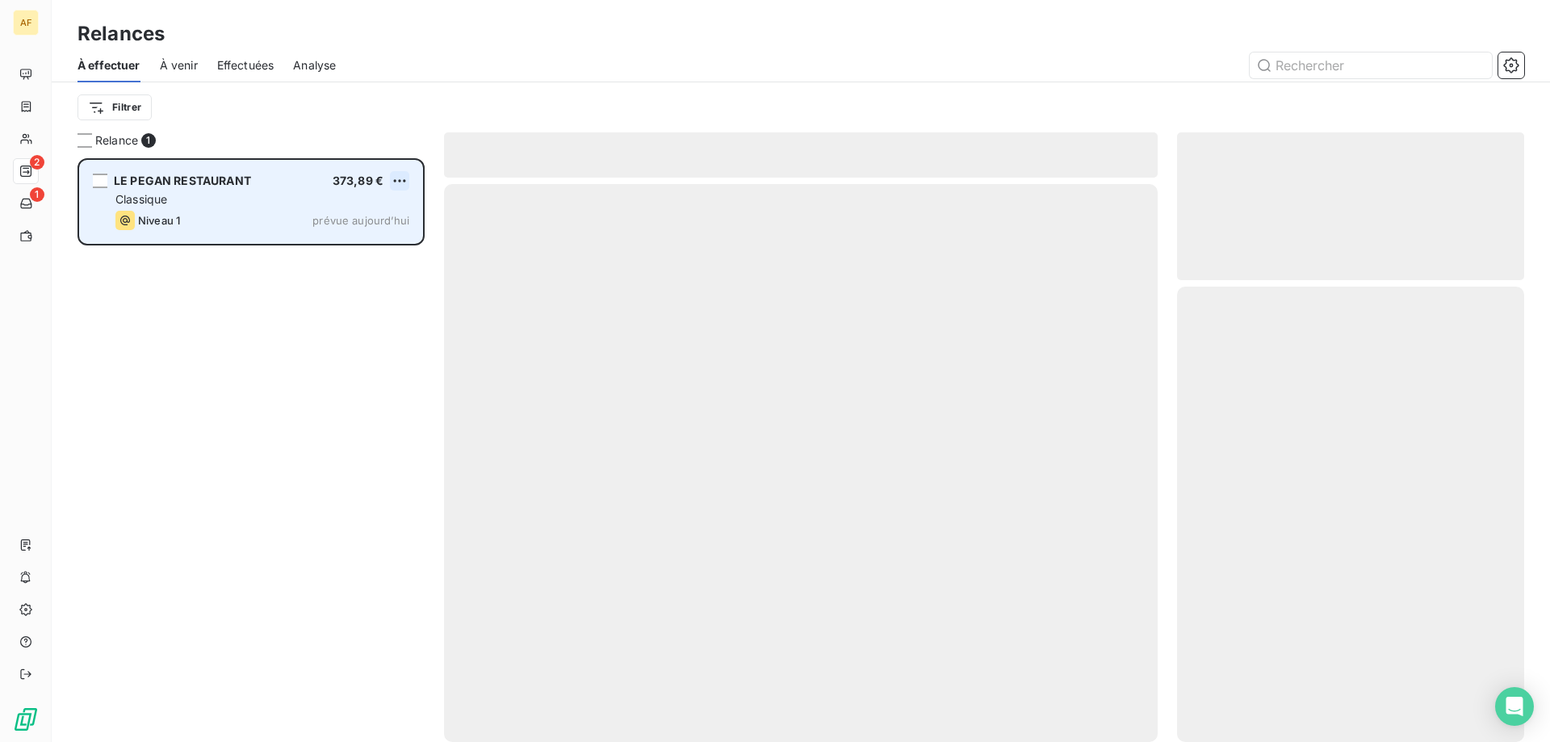
click at [398, 185] on html "AF 2 1 Relances À effectuer À venir Effectuées Analyse Filtrer Relance 1 LE PEG…" at bounding box center [775, 371] width 1550 height 742
click at [348, 245] on div "Passer cette action" at bounding box center [331, 242] width 145 height 26
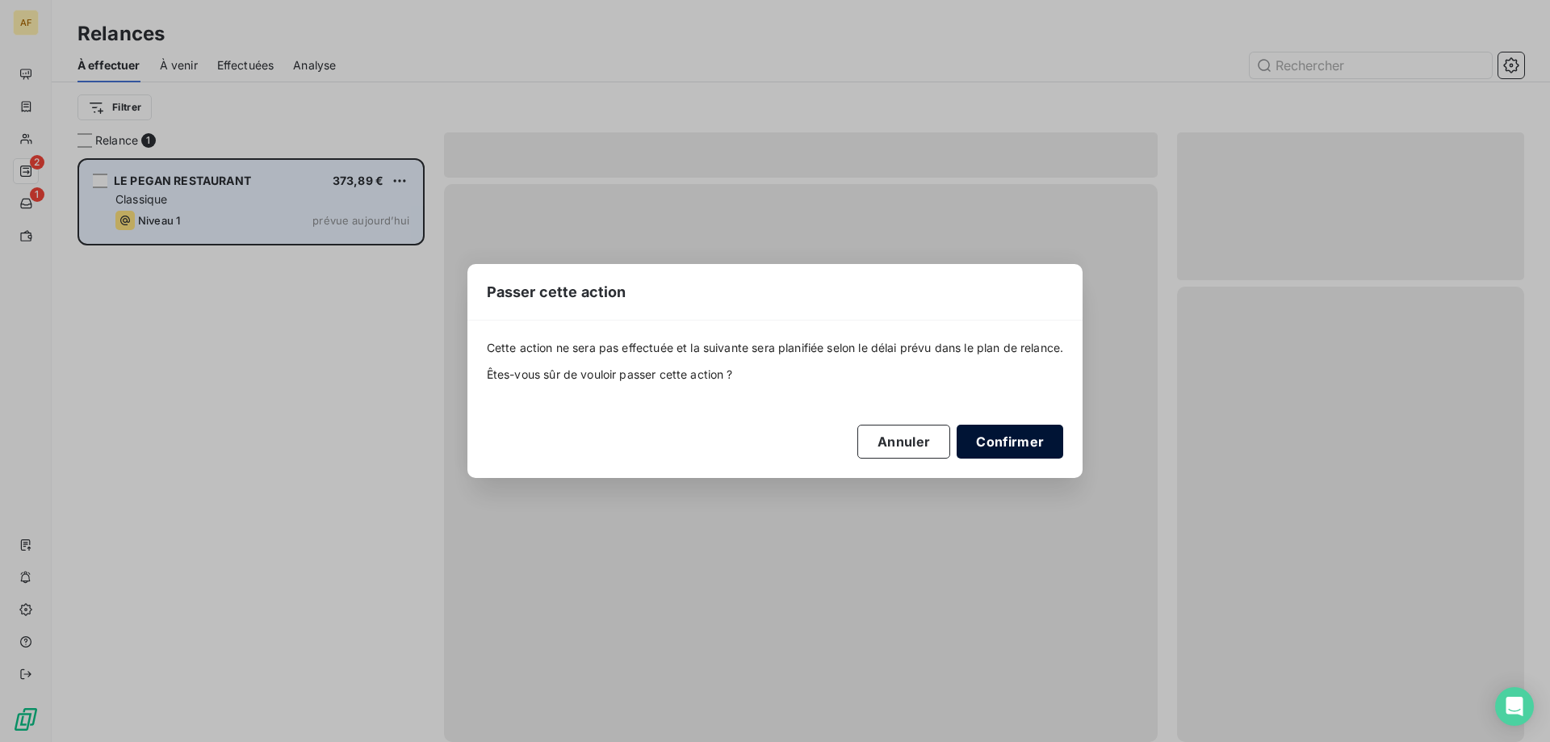
click at [970, 438] on button "Confirmer" at bounding box center [1010, 442] width 107 height 34
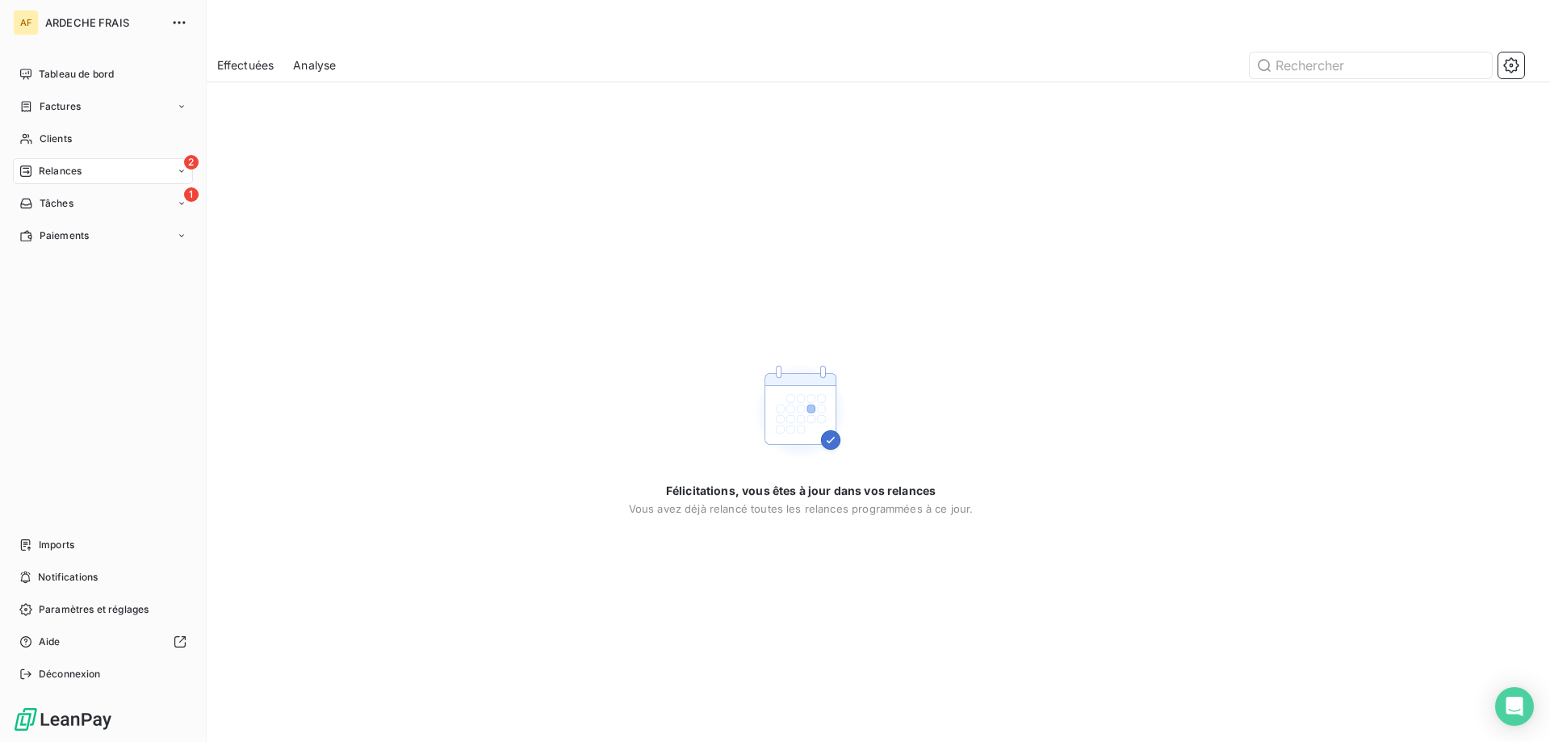
click at [29, 172] on icon at bounding box center [25, 171] width 11 height 11
click at [46, 203] on span "Tâches" at bounding box center [57, 203] width 34 height 15
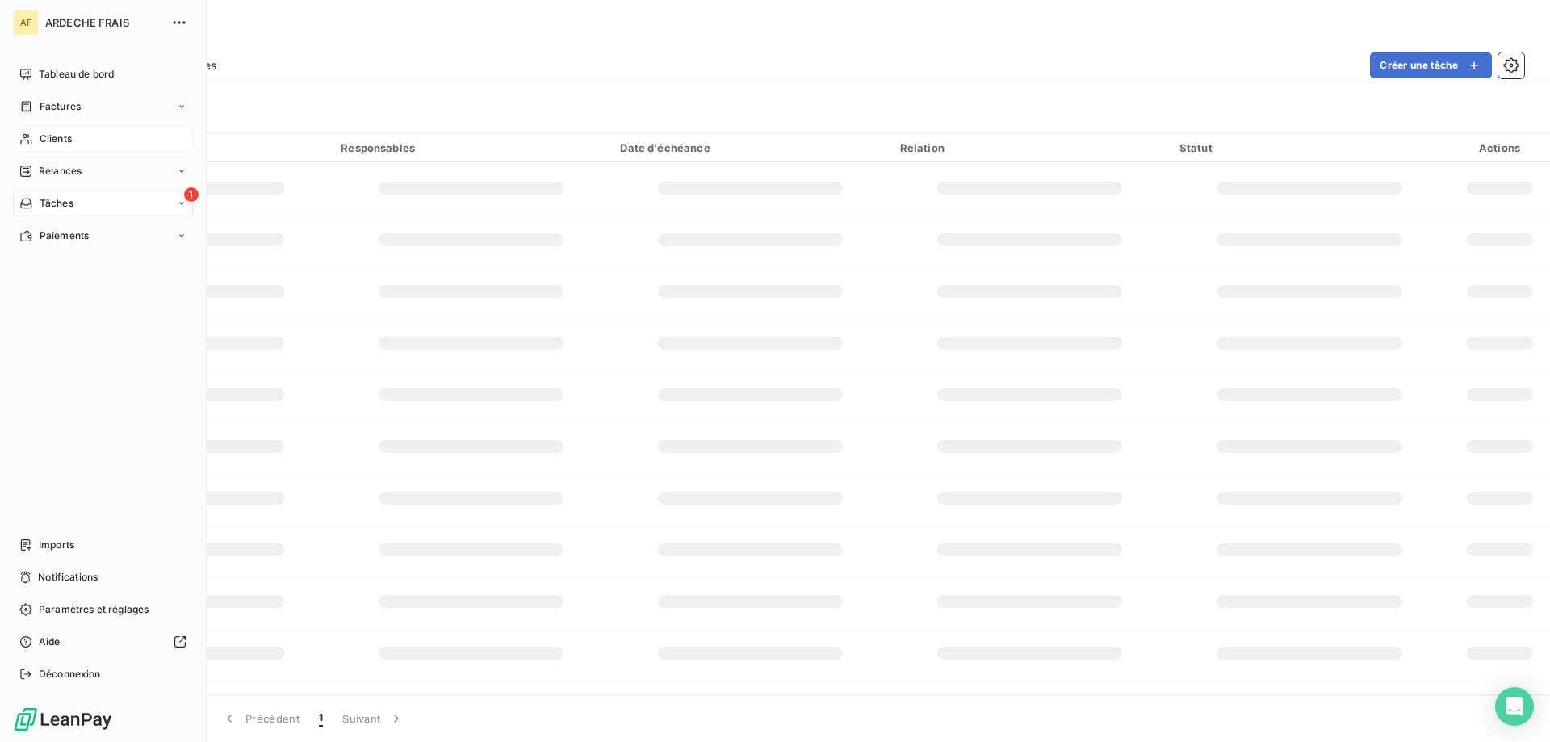
click at [54, 141] on span "Clients" at bounding box center [56, 139] width 32 height 15
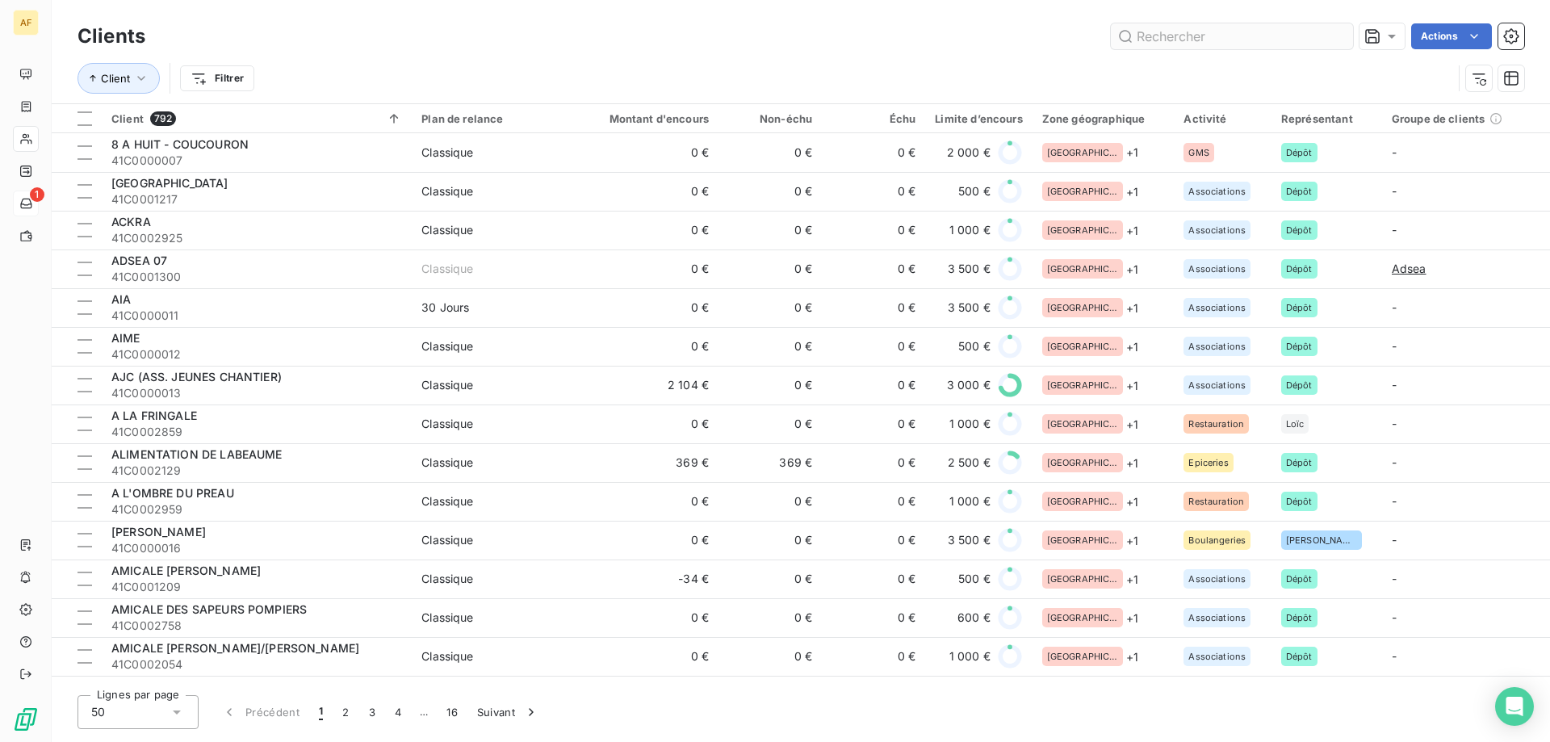
click at [1272, 32] on input "text" at bounding box center [1232, 36] width 242 height 26
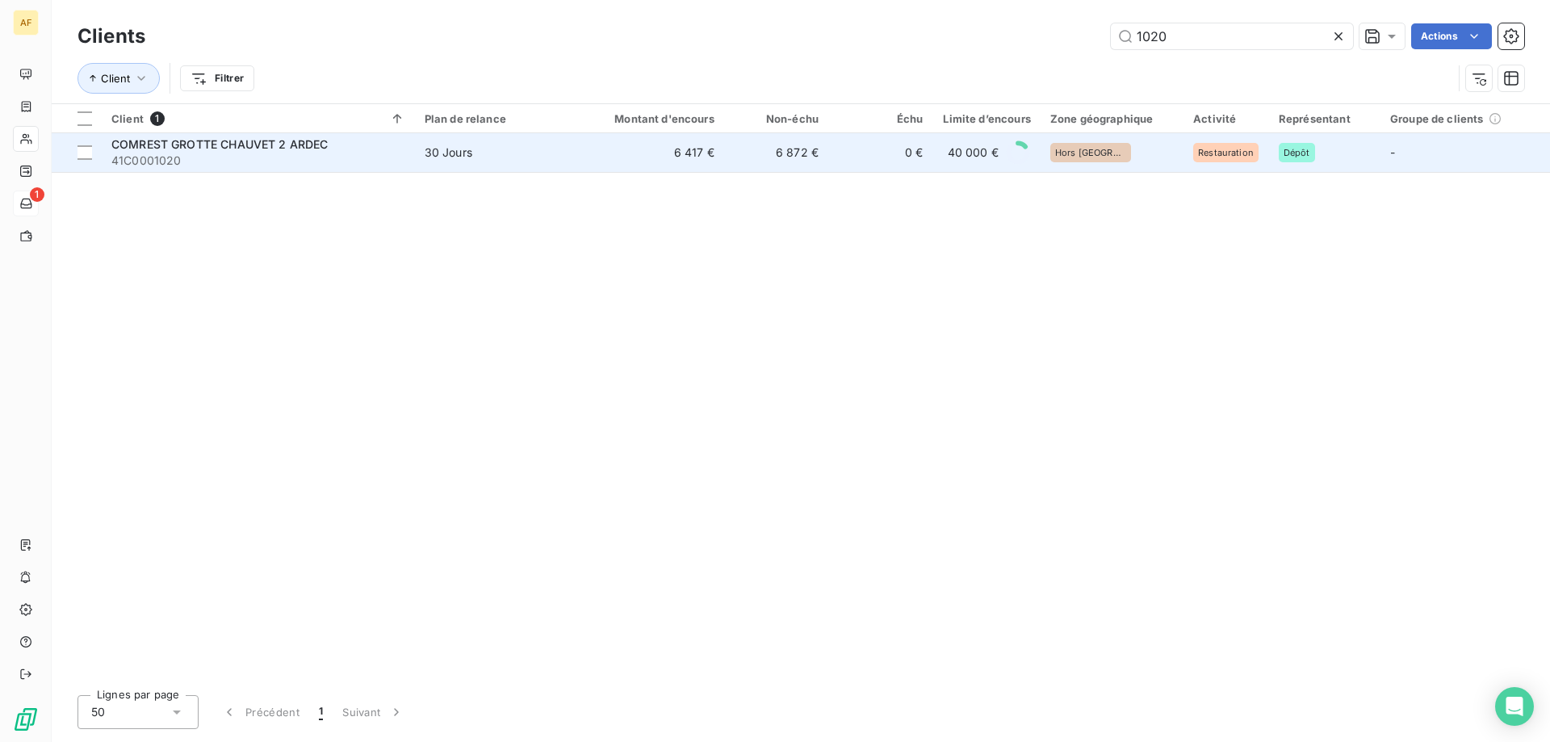
type input "1020"
click at [502, 145] on span "30 Jours" at bounding box center [500, 153] width 150 height 16
click at [571, 148] on span "30 Jours" at bounding box center [500, 153] width 150 height 16
